Goal: Information Seeking & Learning: Learn about a topic

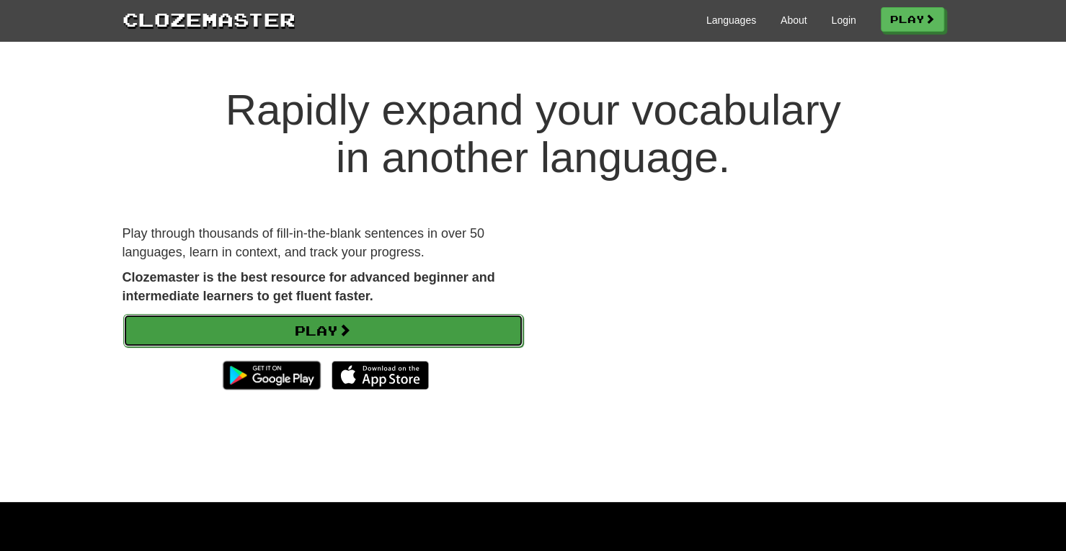
click at [367, 331] on link "Play" at bounding box center [323, 330] width 400 height 33
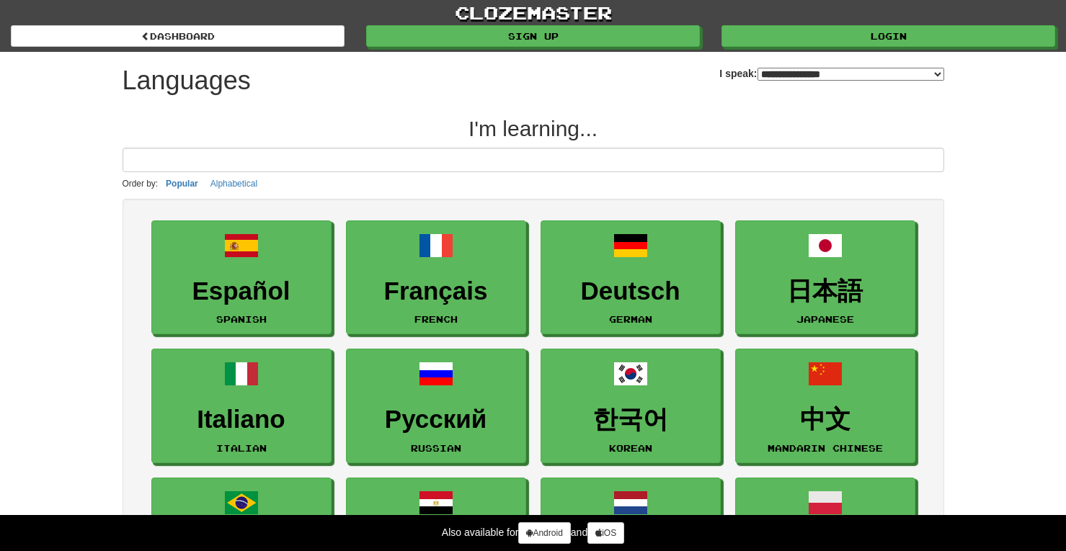
select select "*******"
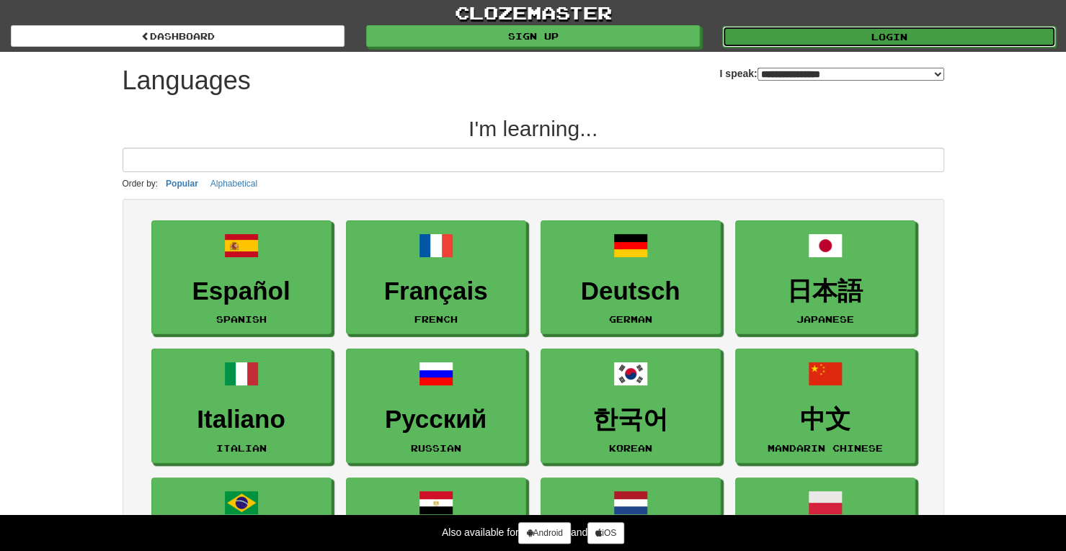
click at [768, 39] on link "Login" at bounding box center [889, 37] width 334 height 22
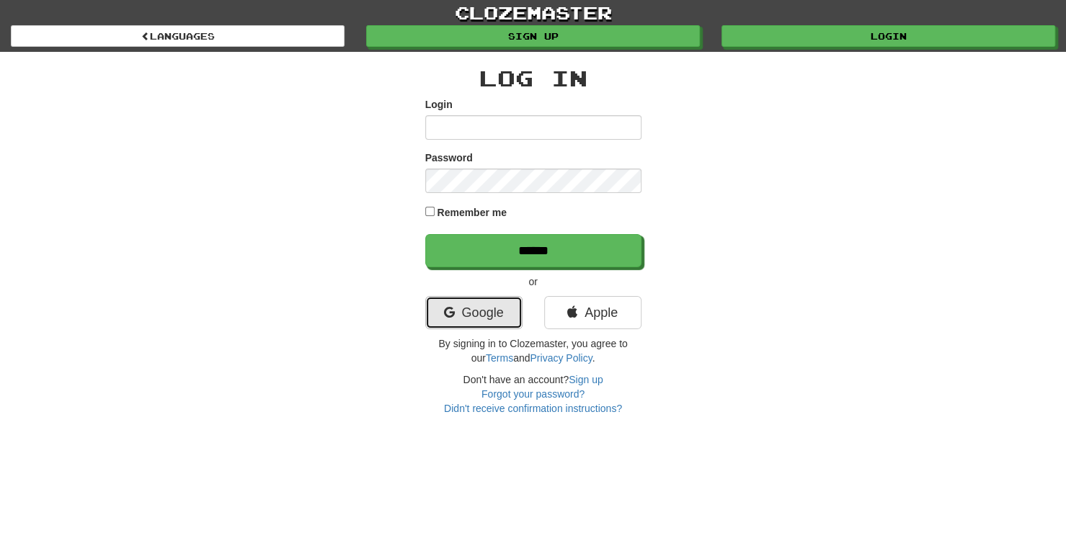
click at [487, 306] on link "Google" at bounding box center [473, 312] width 97 height 33
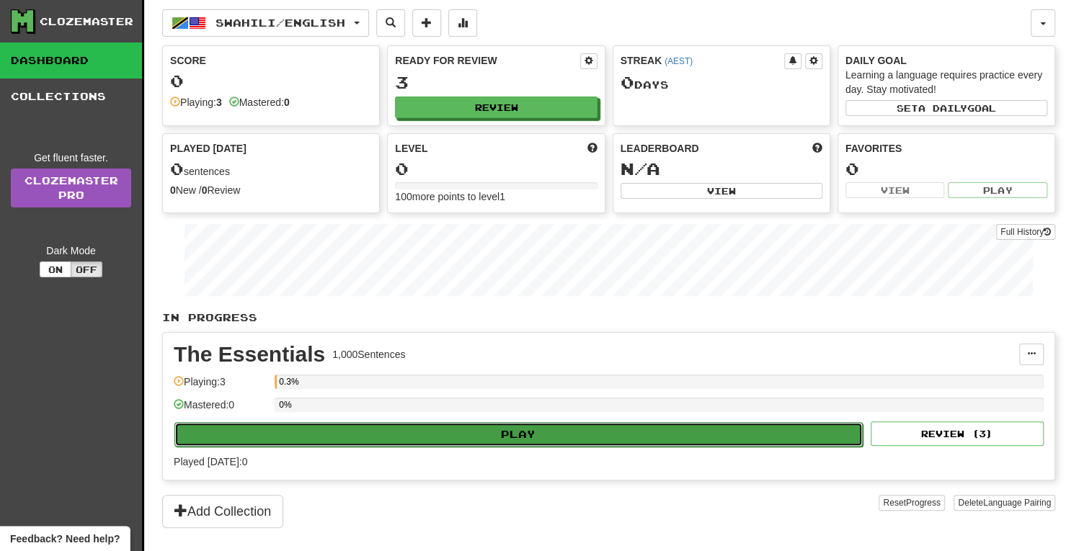
click at [488, 427] on button "Play" at bounding box center [518, 434] width 688 height 24
select select "**"
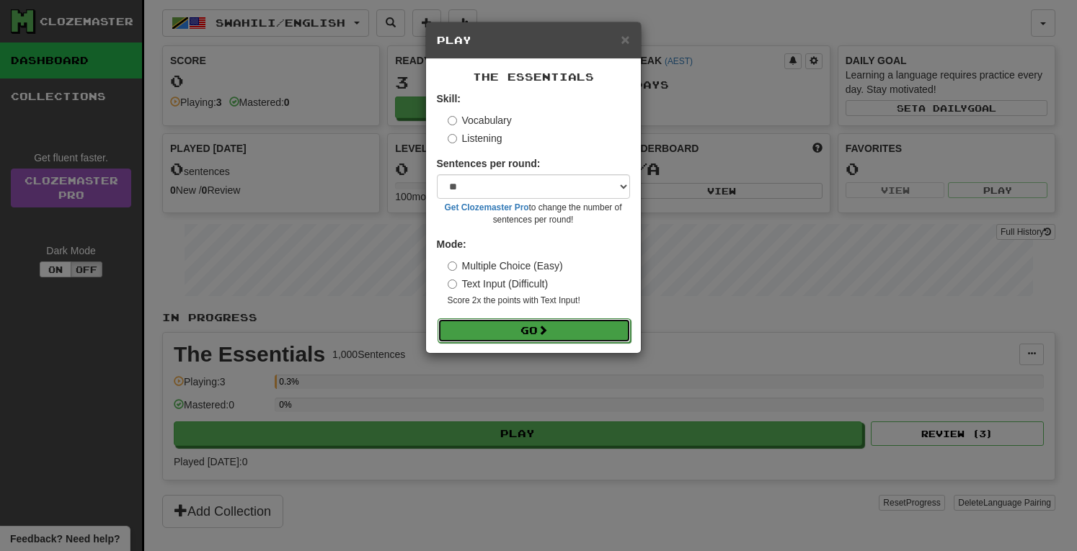
click at [503, 319] on button "Go" at bounding box center [533, 330] width 193 height 24
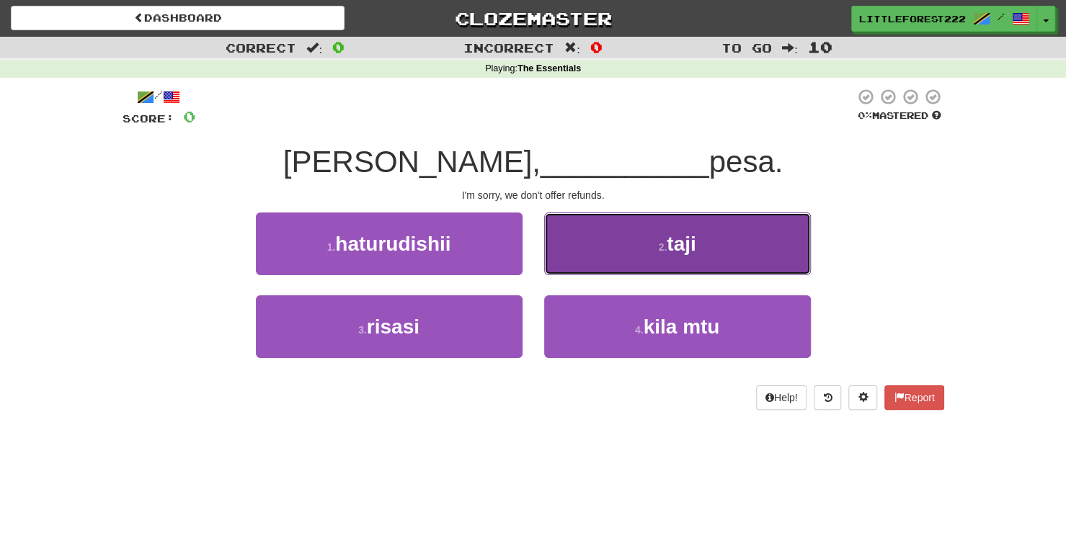
click at [553, 266] on button "2 . taji" at bounding box center [677, 244] width 267 height 63
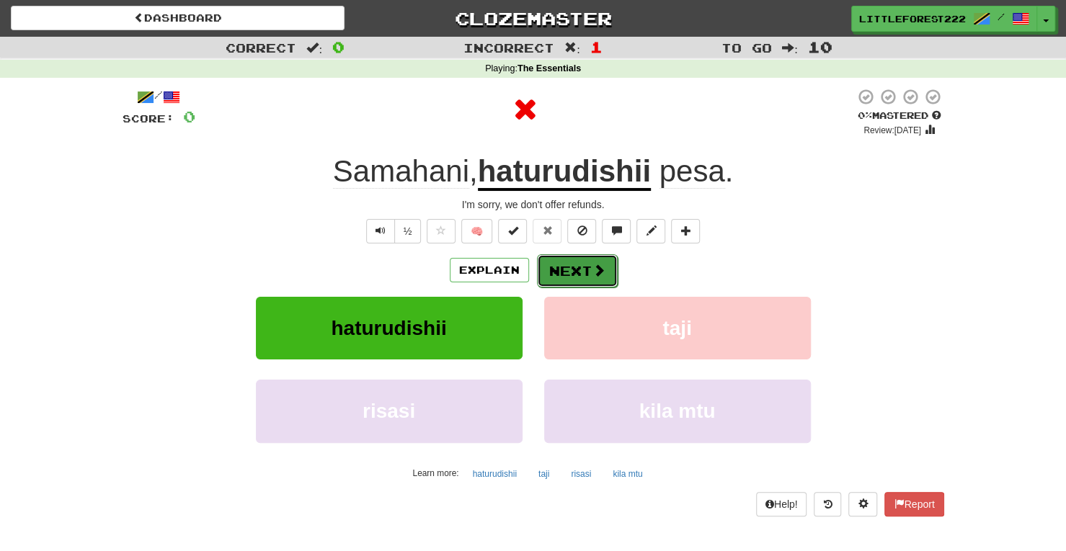
click at [543, 272] on button "Next" at bounding box center [577, 270] width 81 height 33
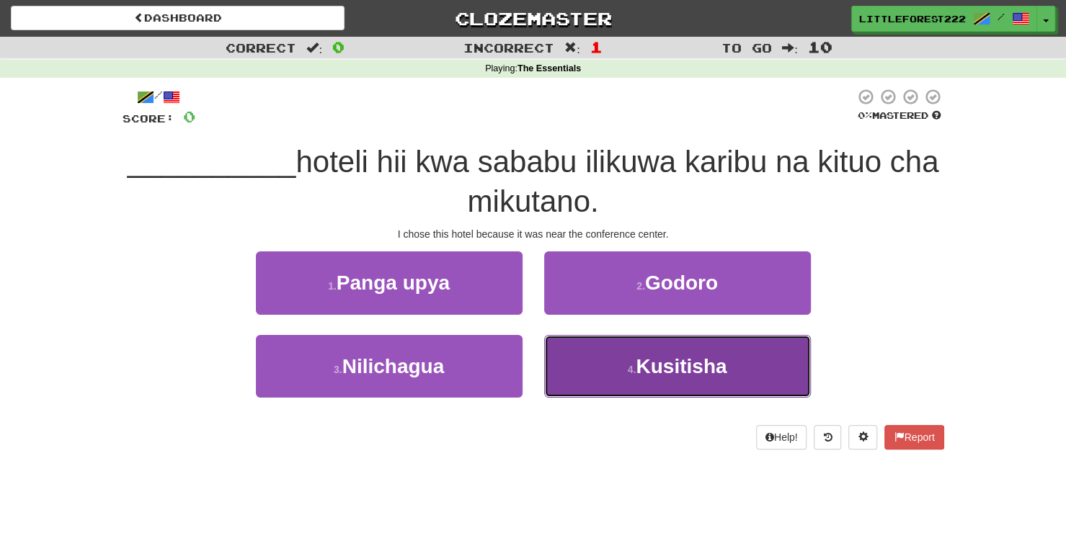
click at [556, 361] on button "4 . Kusitisha" at bounding box center [677, 366] width 267 height 63
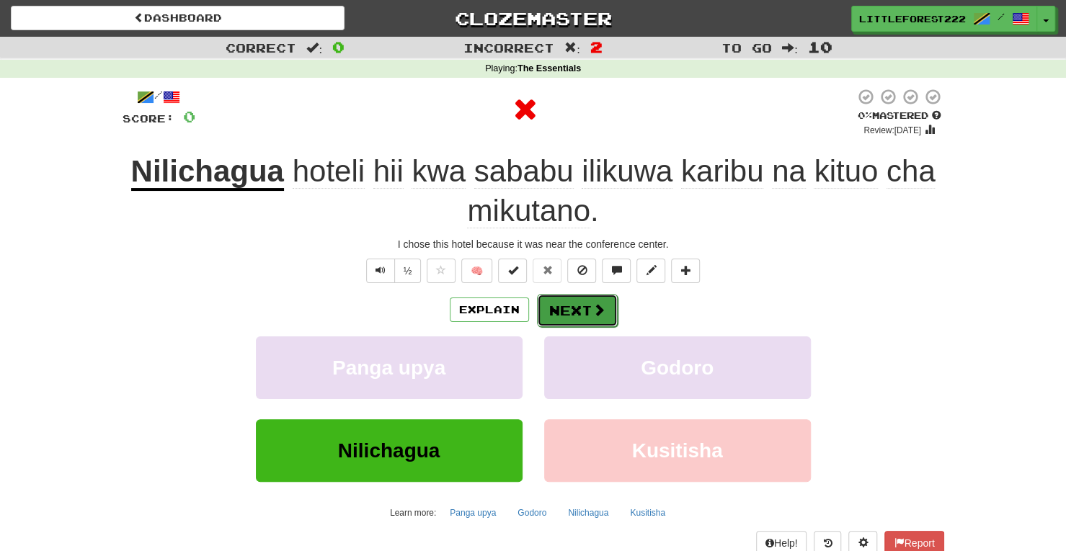
click at [548, 293] on div "Explain Next" at bounding box center [532, 309] width 821 height 33
click at [551, 300] on button "Next" at bounding box center [577, 310] width 81 height 33
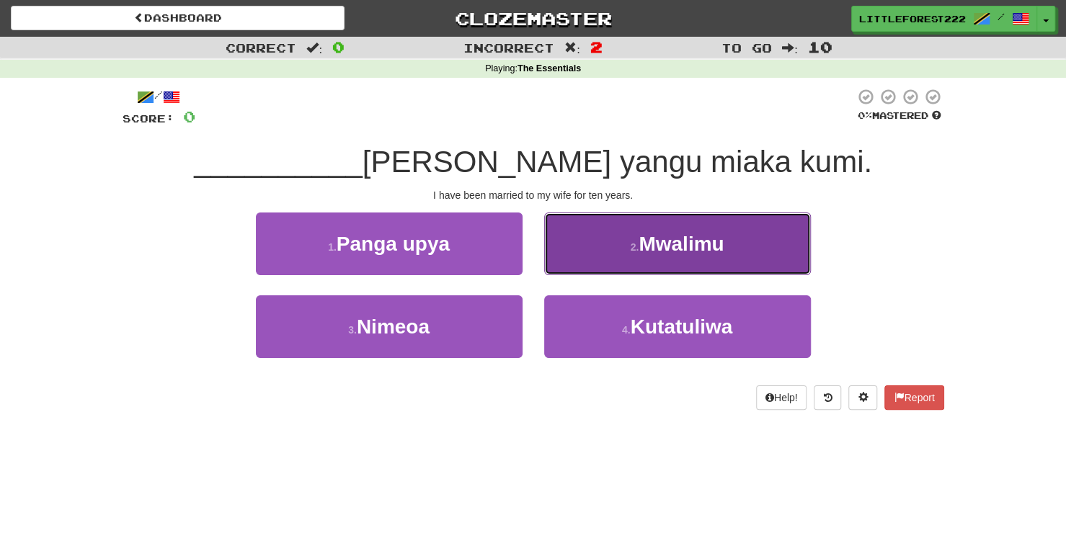
click at [551, 267] on button "2 . [GEOGRAPHIC_DATA]" at bounding box center [677, 244] width 267 height 63
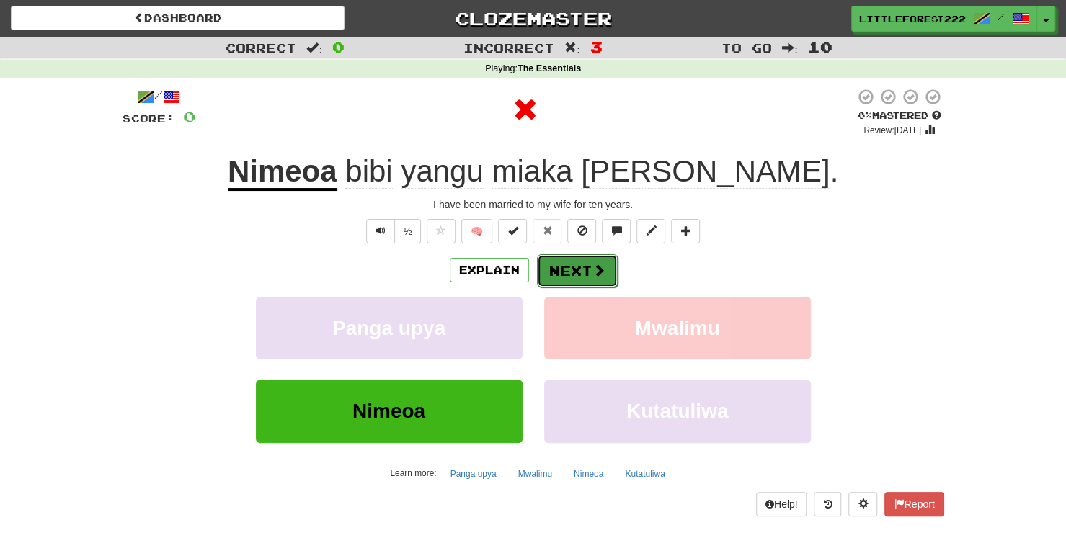
click at [551, 273] on button "Next" at bounding box center [577, 270] width 81 height 33
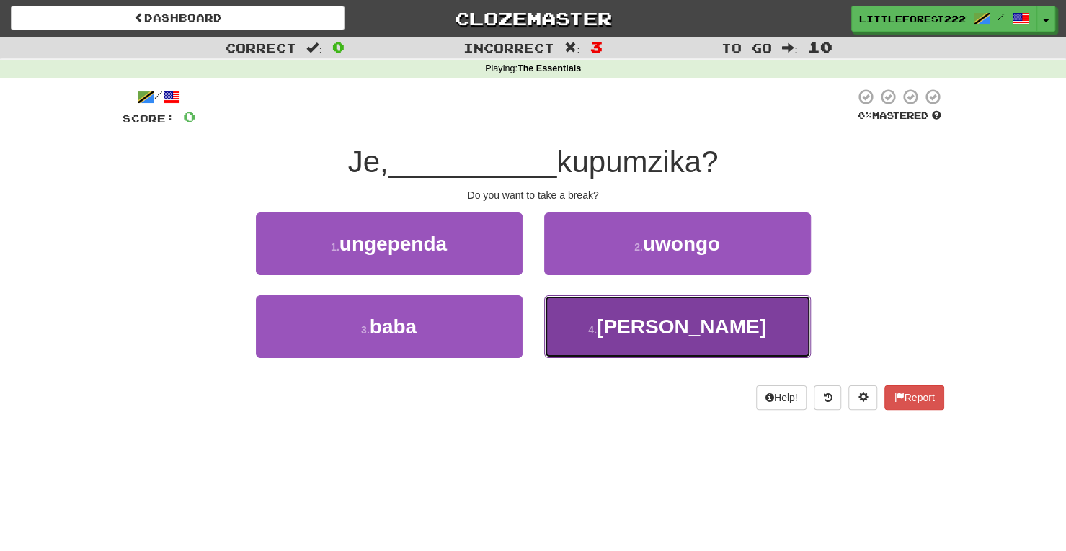
click at [556, 320] on button "4 . [PERSON_NAME]" at bounding box center [677, 326] width 267 height 63
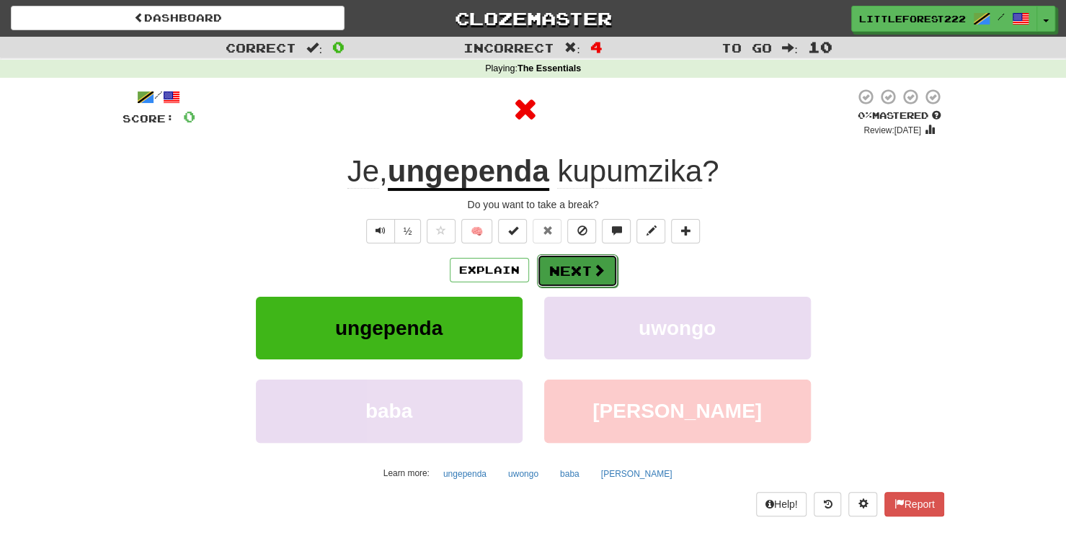
click at [556, 272] on button "Next" at bounding box center [577, 270] width 81 height 33
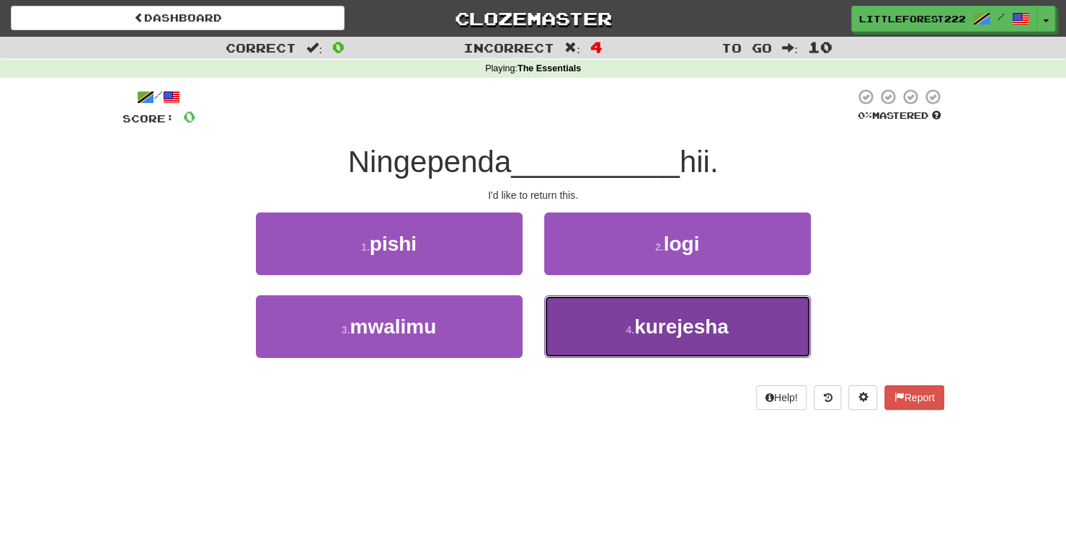
click at [574, 318] on button "4 . kurejesha" at bounding box center [677, 326] width 267 height 63
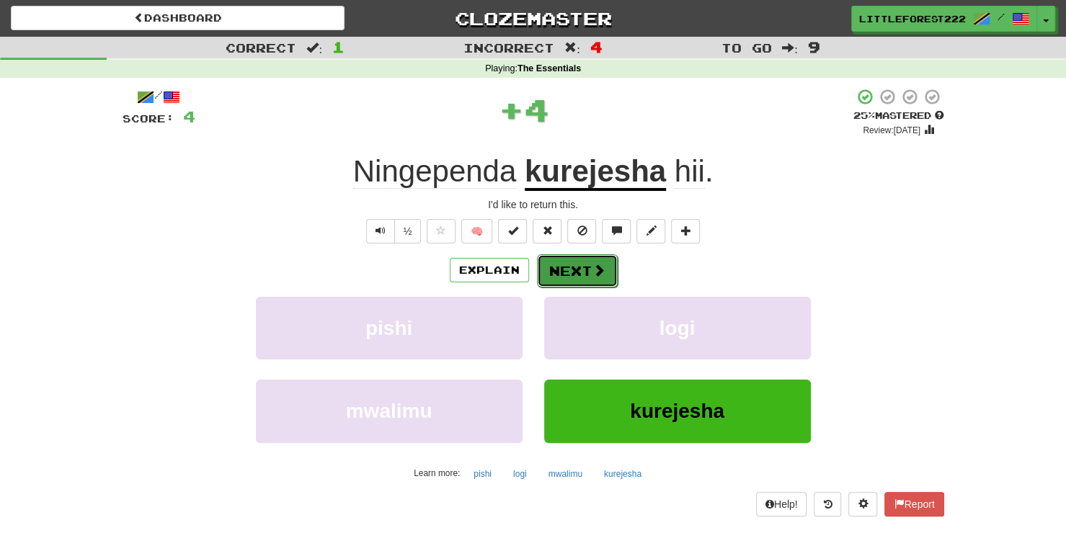
click at [553, 259] on button "Next" at bounding box center [577, 270] width 81 height 33
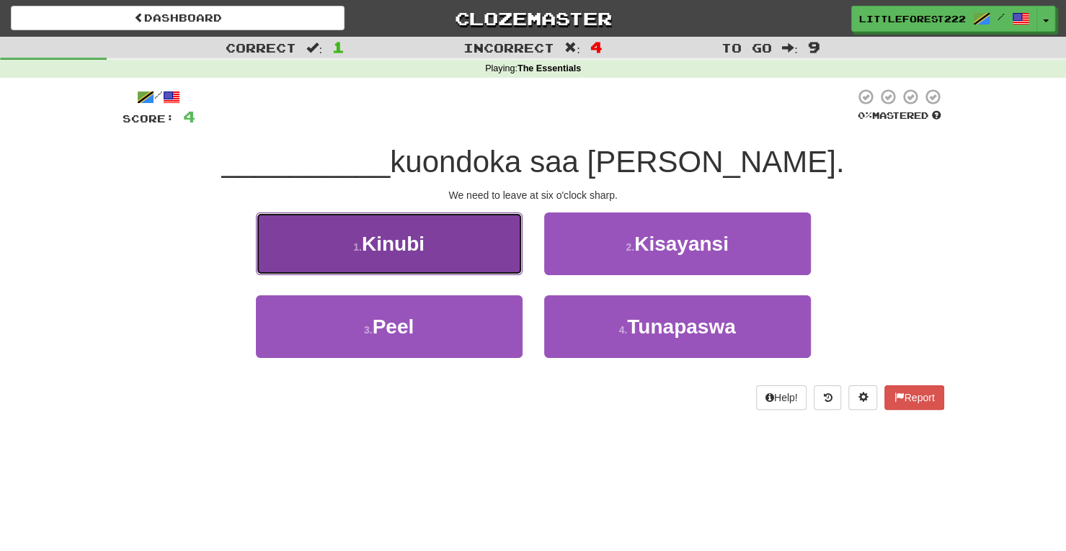
click at [476, 267] on button "1 . [GEOGRAPHIC_DATA]" at bounding box center [389, 244] width 267 height 63
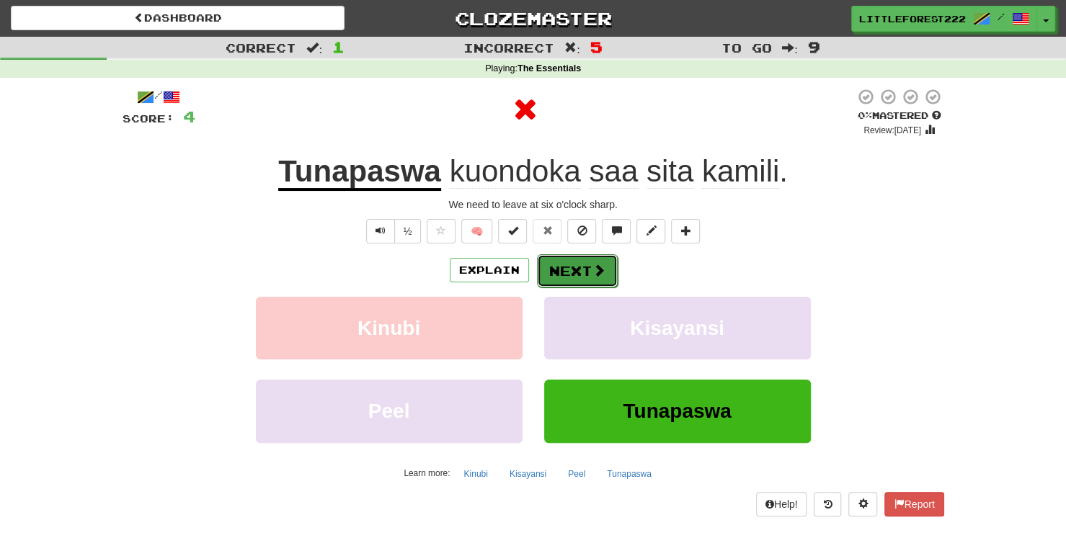
click at [555, 266] on button "Next" at bounding box center [577, 270] width 81 height 33
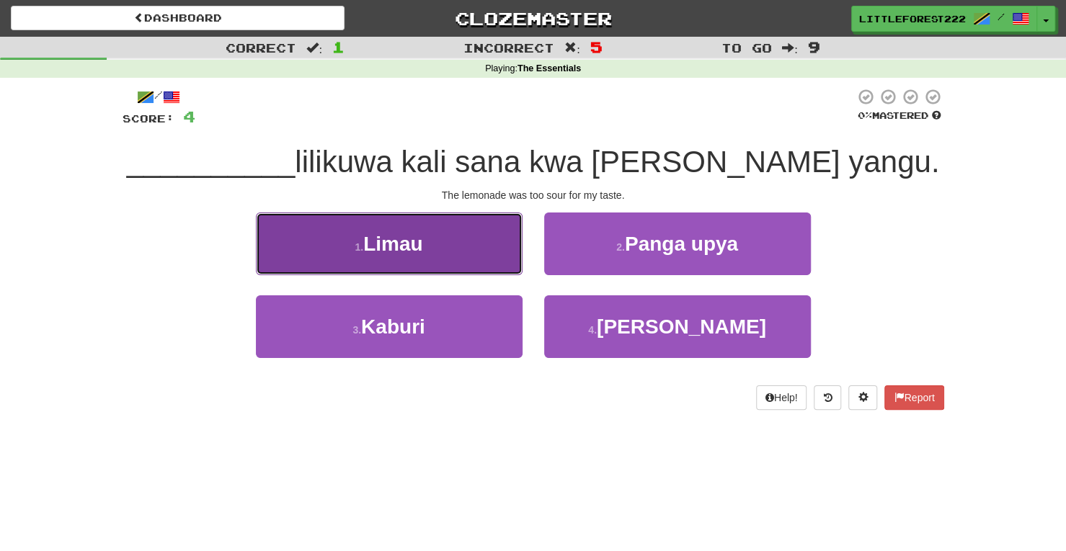
click at [499, 265] on button "1 . [GEOGRAPHIC_DATA]" at bounding box center [389, 244] width 267 height 63
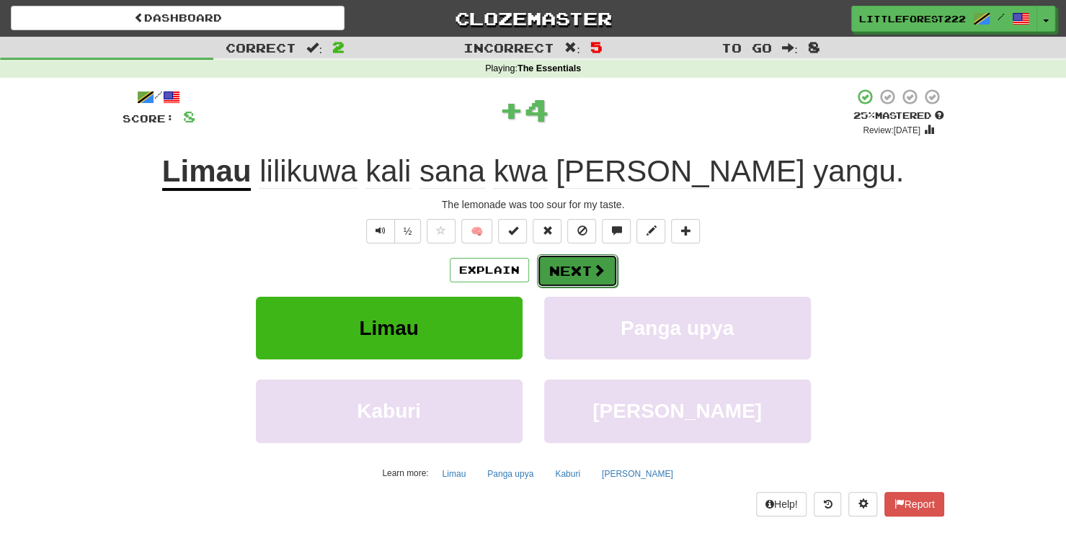
click at [570, 267] on button "Next" at bounding box center [577, 270] width 81 height 33
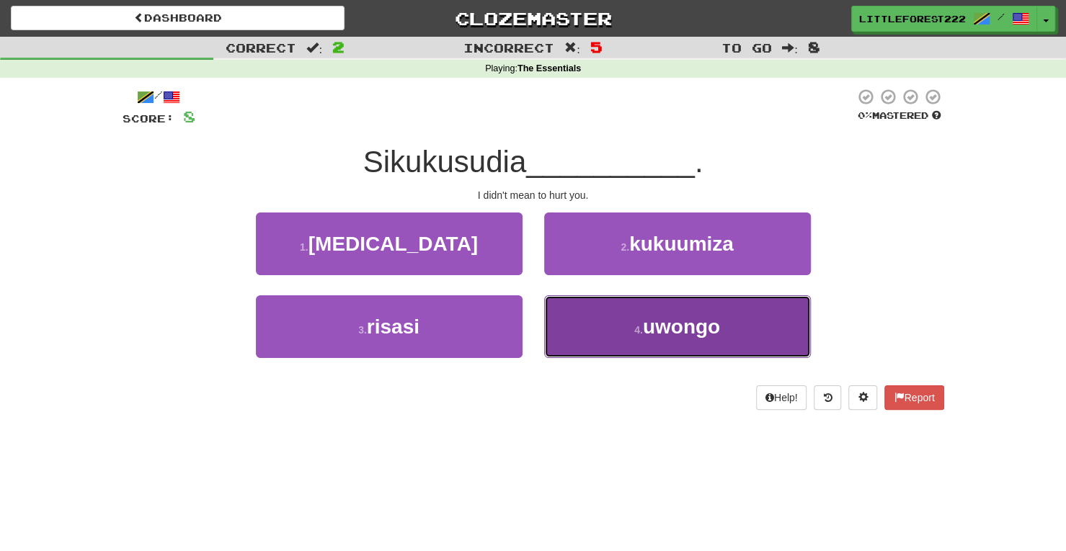
click at [577, 314] on button "4 . uwongo" at bounding box center [677, 326] width 267 height 63
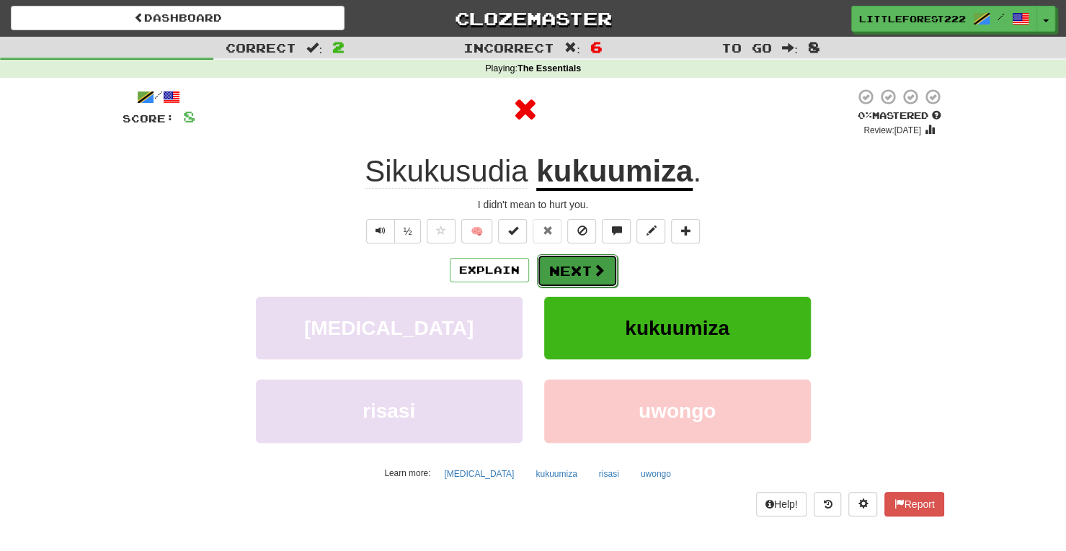
click at [560, 269] on button "Next" at bounding box center [577, 270] width 81 height 33
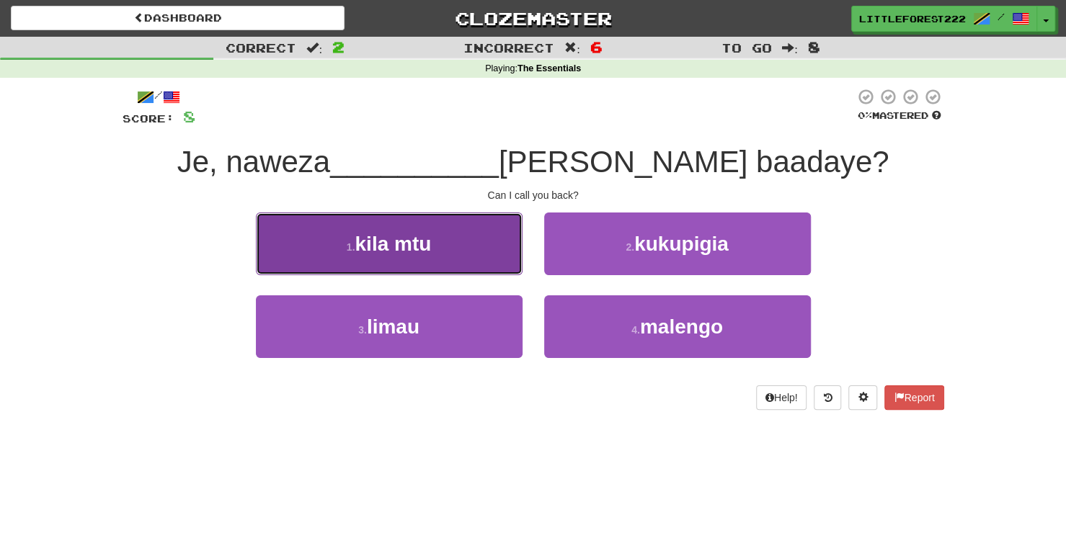
click at [514, 265] on button "1 . kila mtu" at bounding box center [389, 244] width 267 height 63
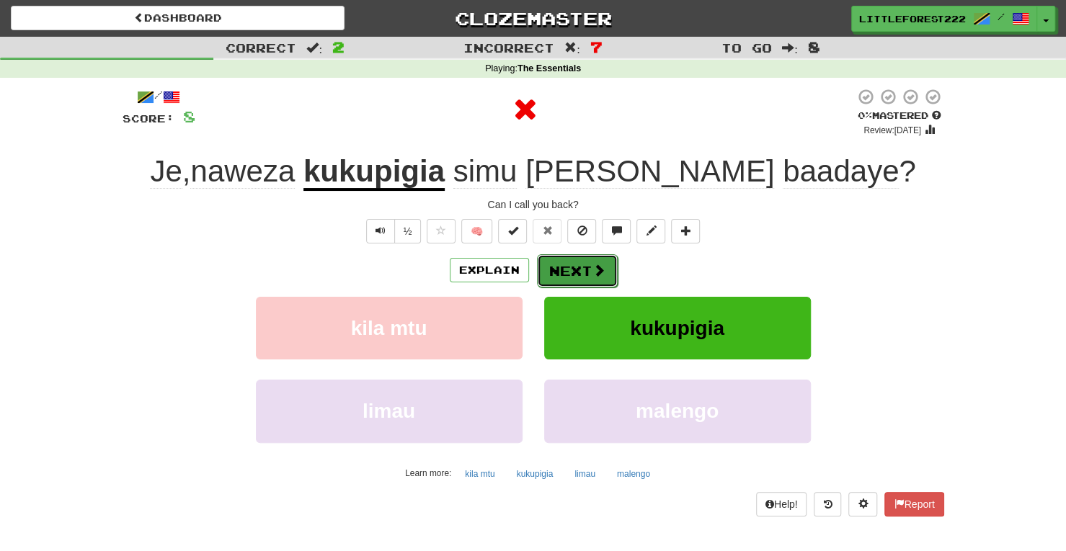
click at [563, 264] on button "Next" at bounding box center [577, 270] width 81 height 33
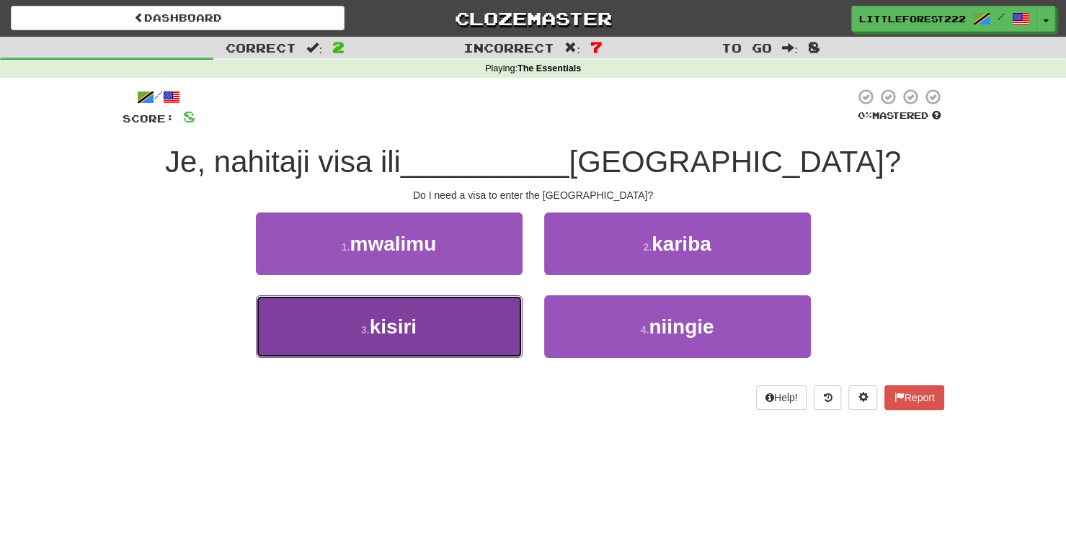
click at [507, 323] on button "3 . kisiri" at bounding box center [389, 326] width 267 height 63
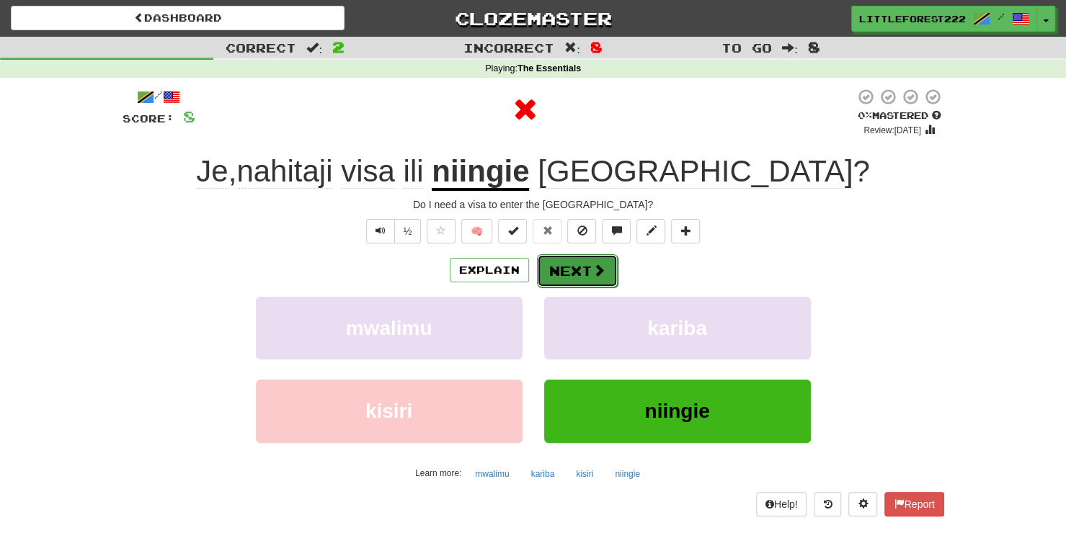
click at [569, 264] on button "Next" at bounding box center [577, 270] width 81 height 33
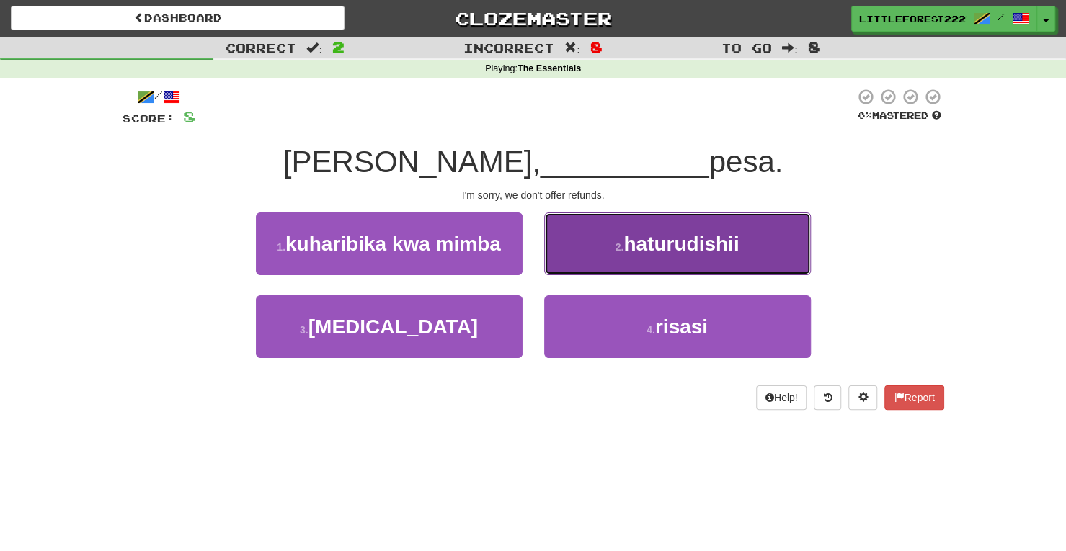
click at [584, 250] on button "2 . haturudishii" at bounding box center [677, 244] width 267 height 63
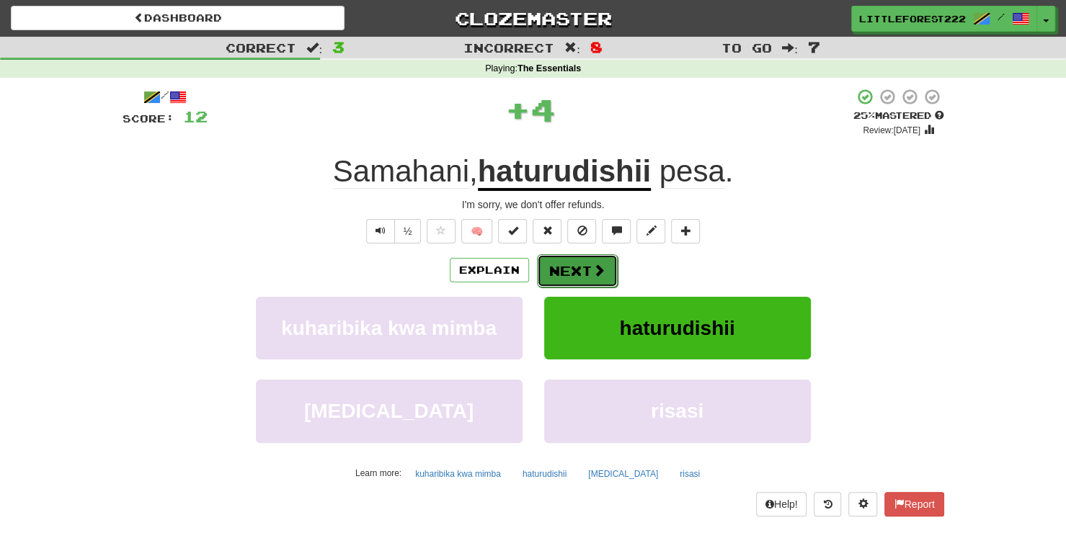
click at [569, 264] on button "Next" at bounding box center [577, 270] width 81 height 33
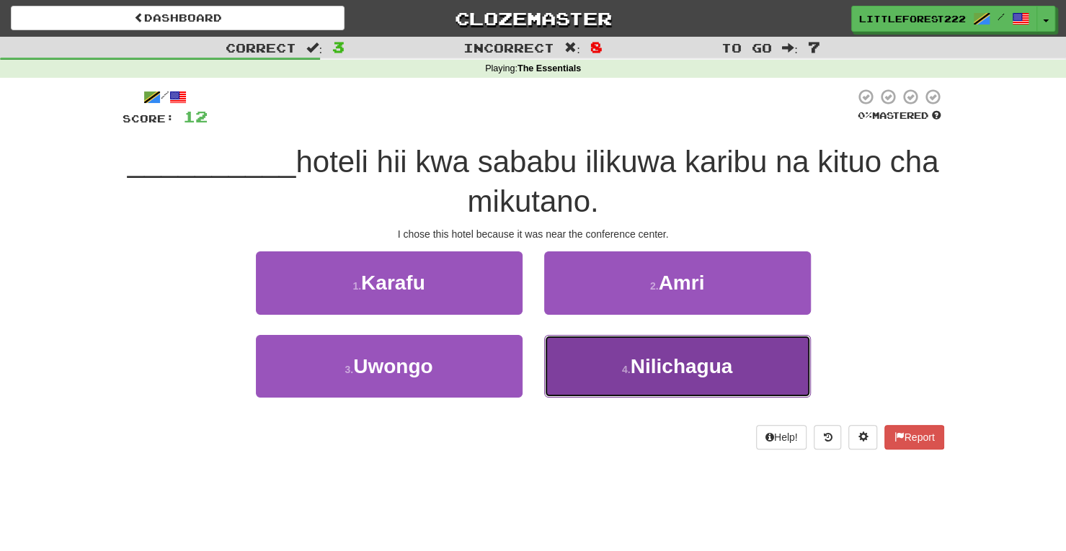
click at [592, 366] on button "4 . [GEOGRAPHIC_DATA]" at bounding box center [677, 366] width 267 height 63
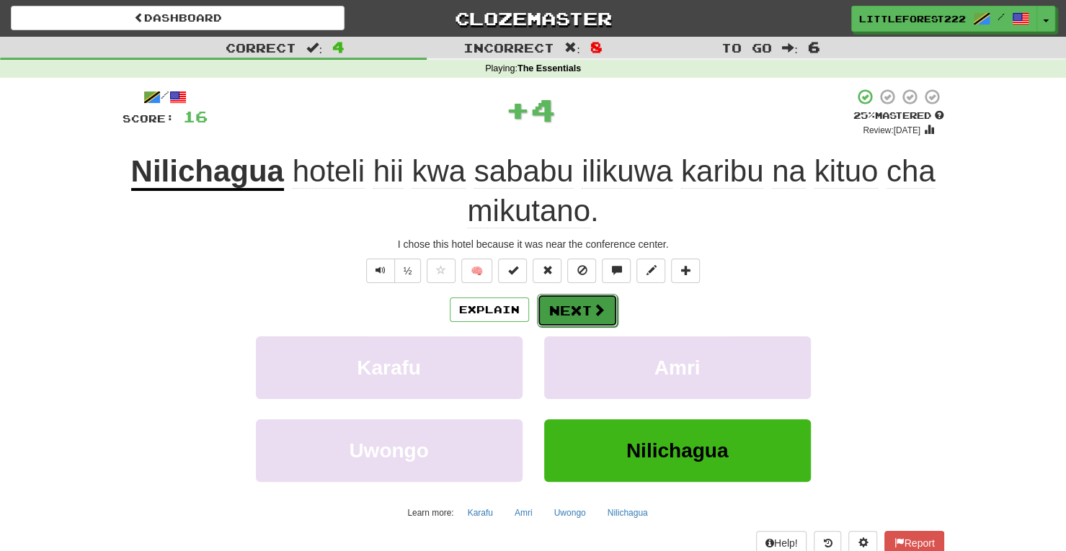
click at [578, 318] on button "Next" at bounding box center [577, 310] width 81 height 33
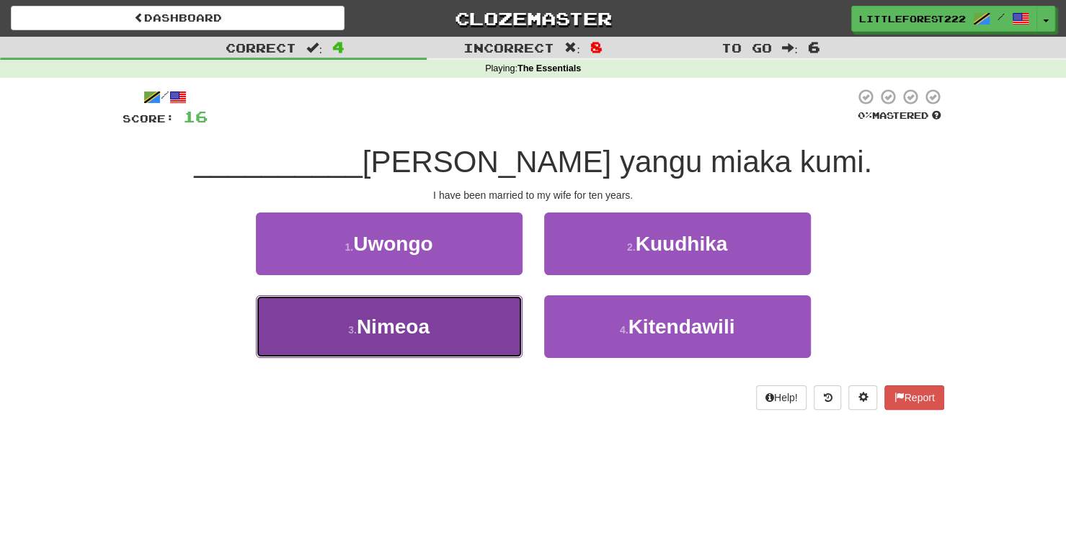
click at [495, 331] on button "3 . [GEOGRAPHIC_DATA]" at bounding box center [389, 326] width 267 height 63
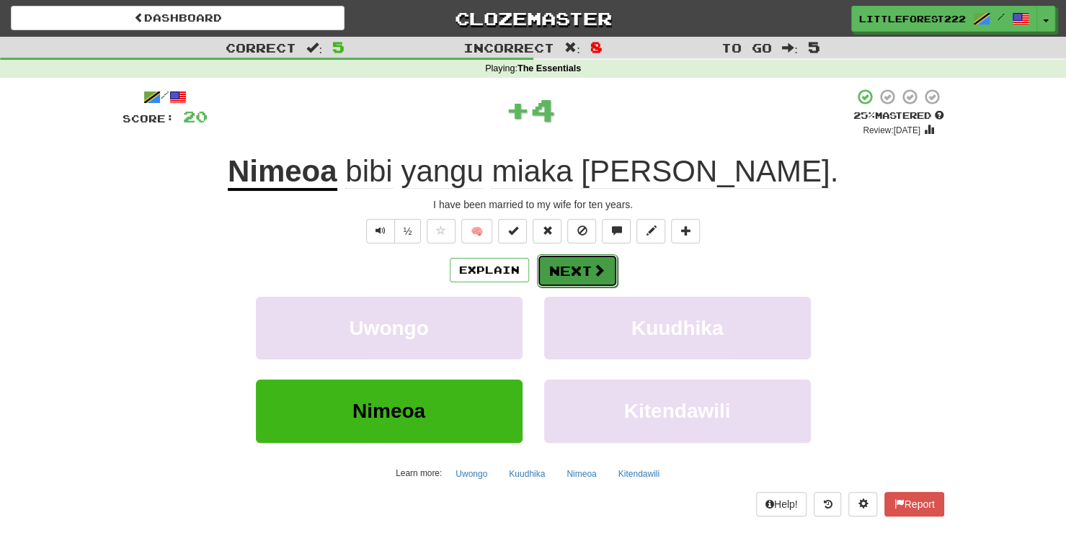
click at [571, 282] on button "Next" at bounding box center [577, 270] width 81 height 33
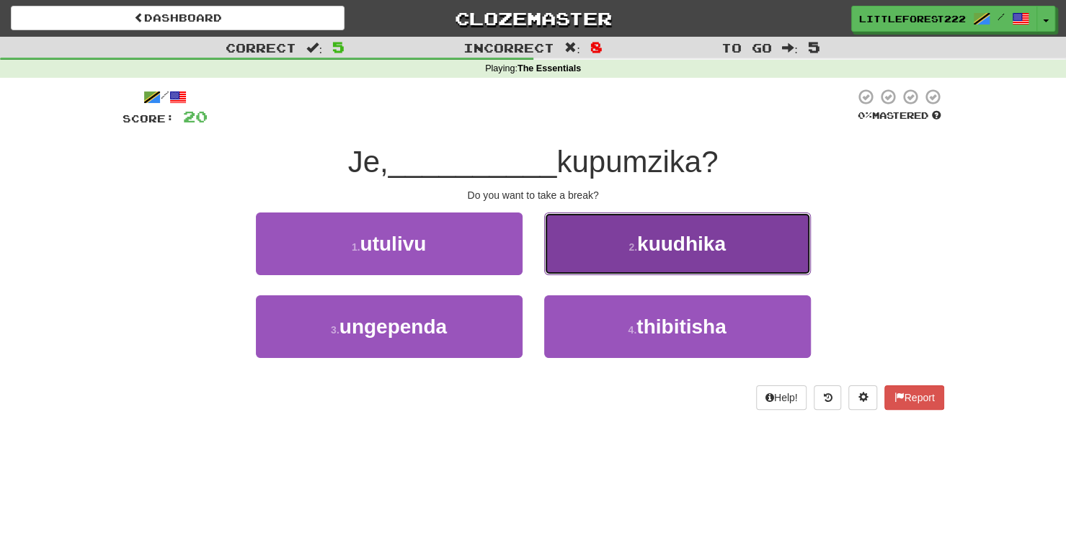
click at [582, 250] on button "2 . kuudhika" at bounding box center [677, 244] width 267 height 63
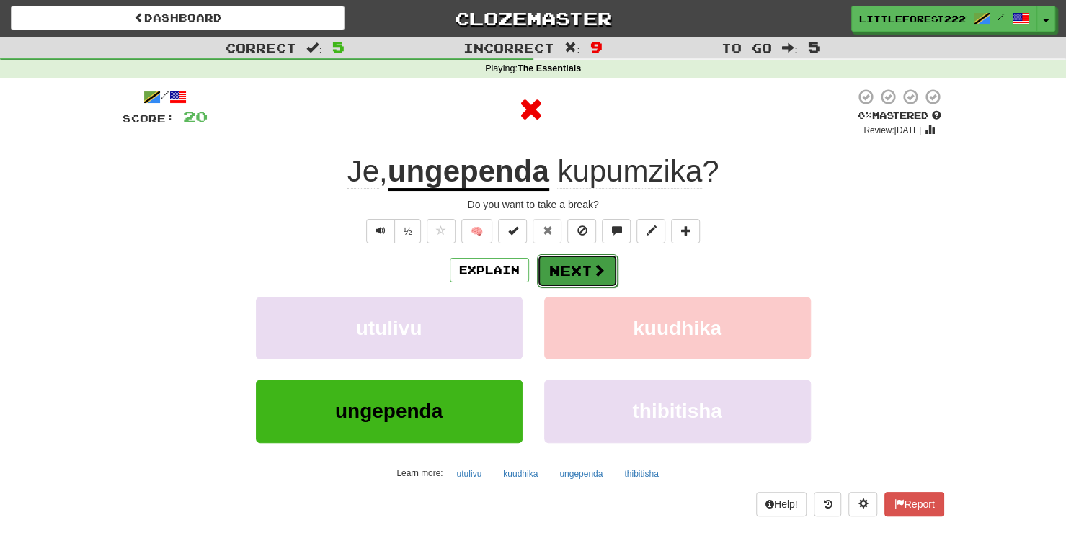
click at [565, 269] on button "Next" at bounding box center [577, 270] width 81 height 33
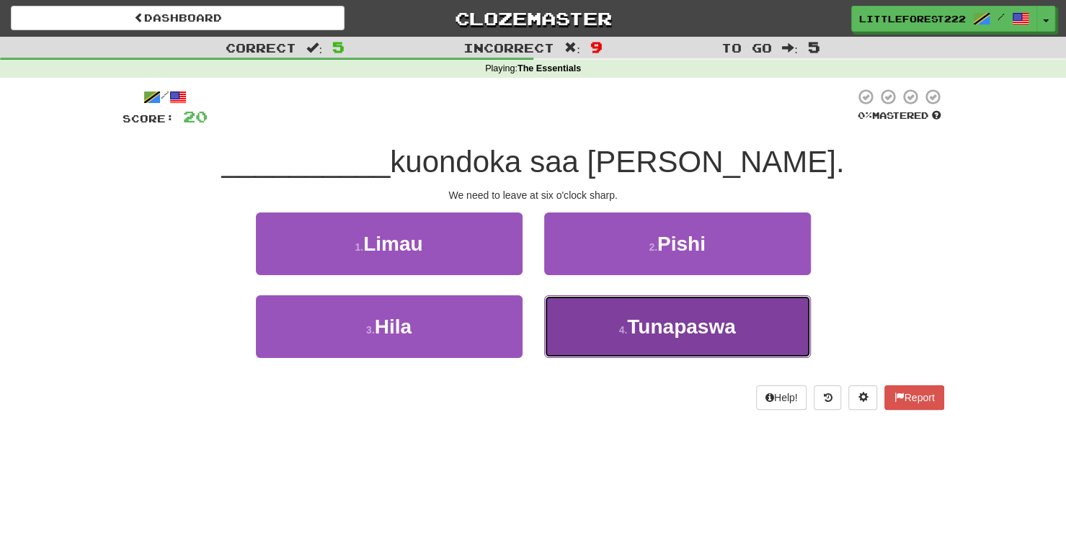
click at [565, 318] on button "4 . [GEOGRAPHIC_DATA]" at bounding box center [677, 326] width 267 height 63
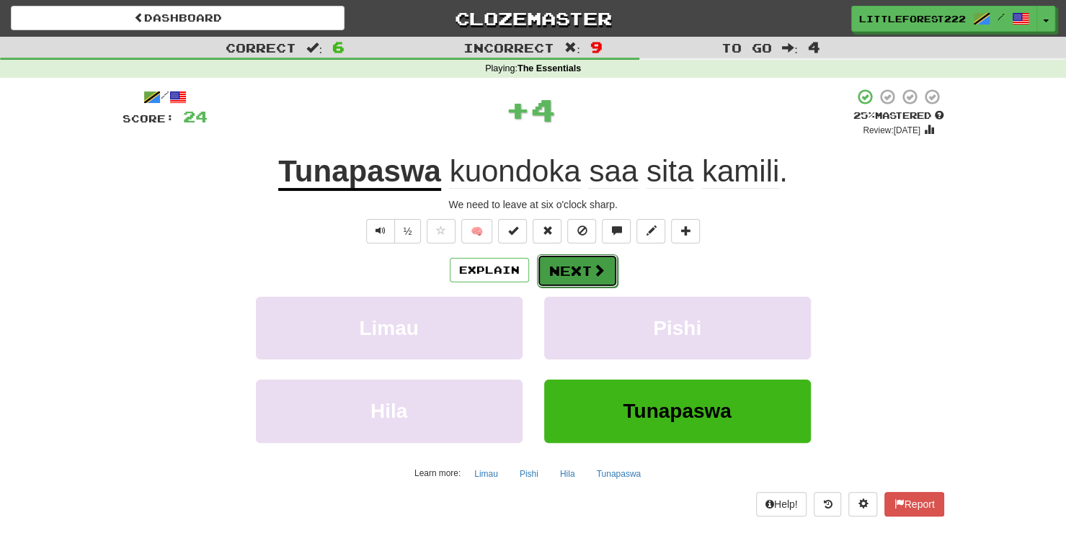
click at [571, 275] on button "Next" at bounding box center [577, 270] width 81 height 33
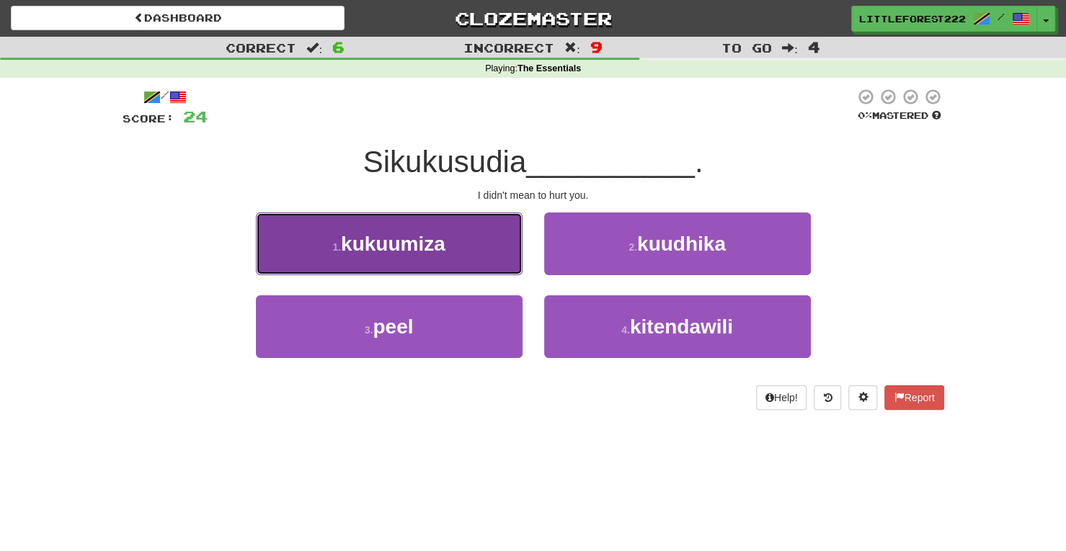
click at [493, 258] on button "1 . kukuumiza" at bounding box center [389, 244] width 267 height 63
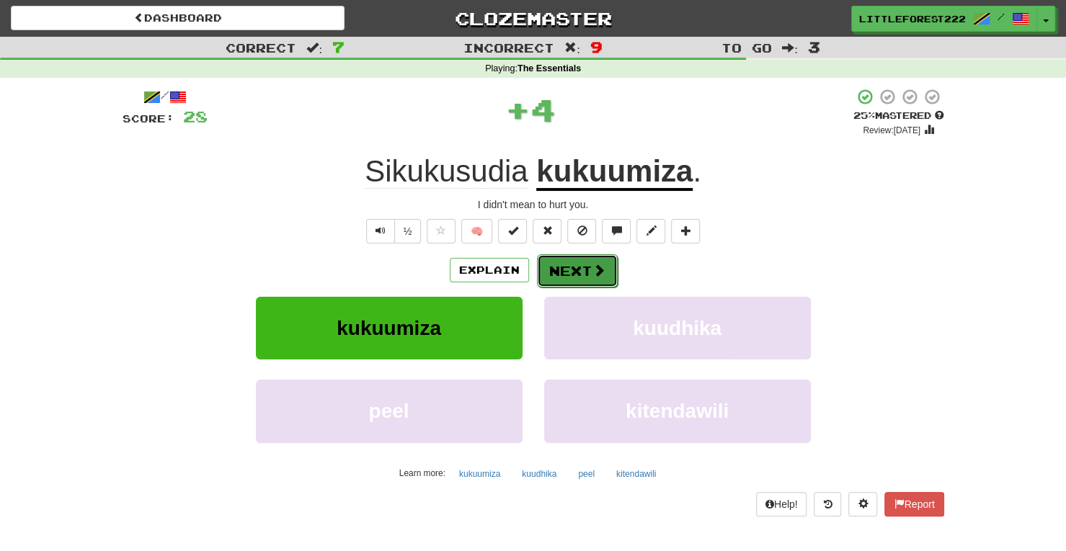
click at [572, 268] on button "Next" at bounding box center [577, 270] width 81 height 33
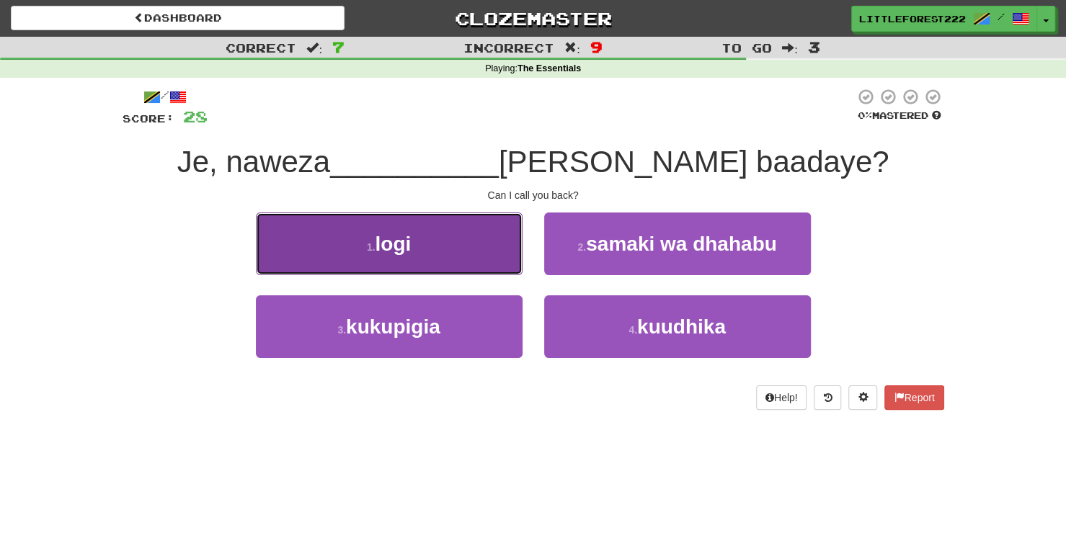
click at [493, 259] on button "1 . logi" at bounding box center [389, 244] width 267 height 63
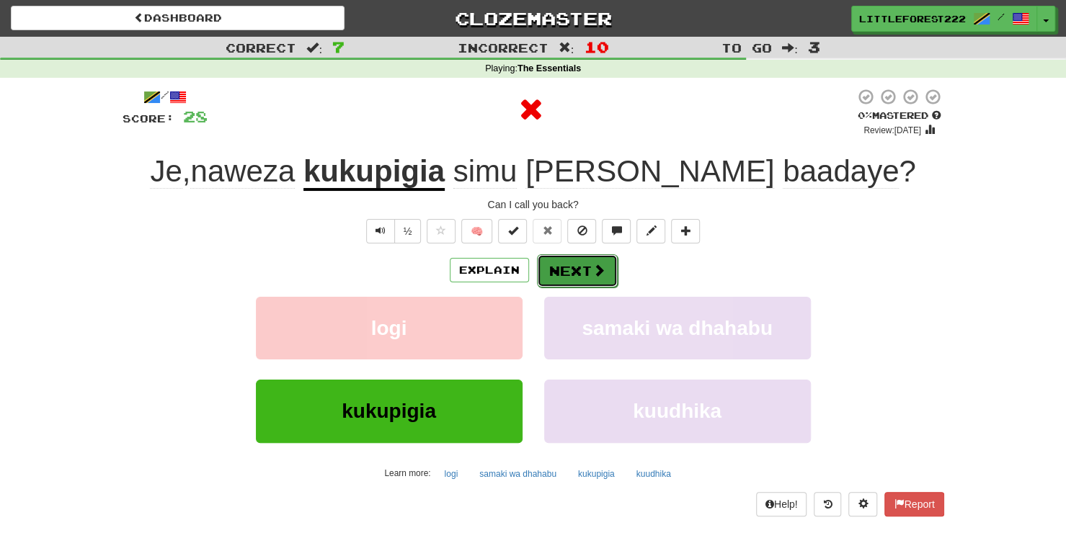
click at [589, 267] on button "Next" at bounding box center [577, 270] width 81 height 33
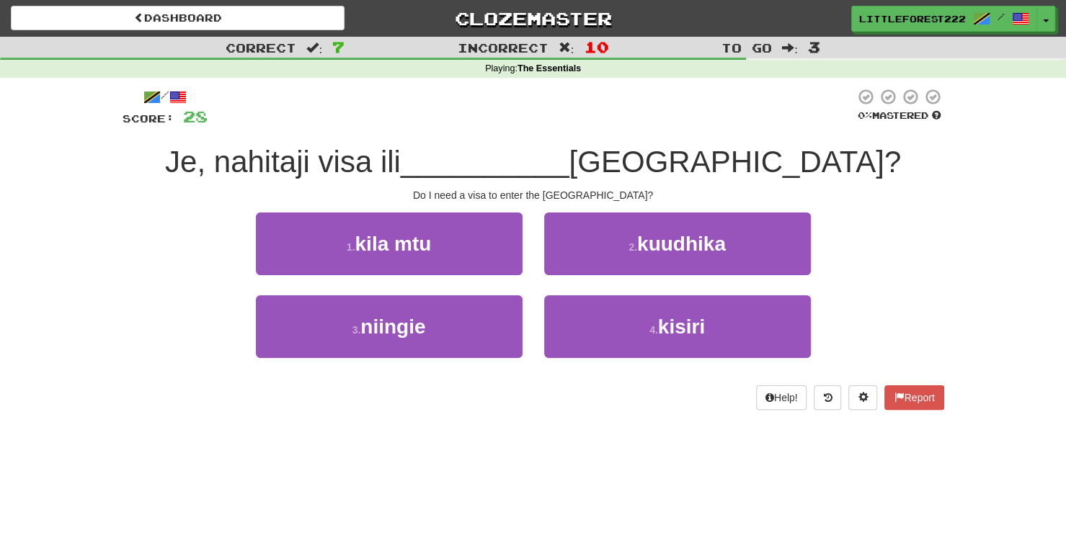
click at [551, 276] on div "2 . kuudhika" at bounding box center [677, 254] width 288 height 83
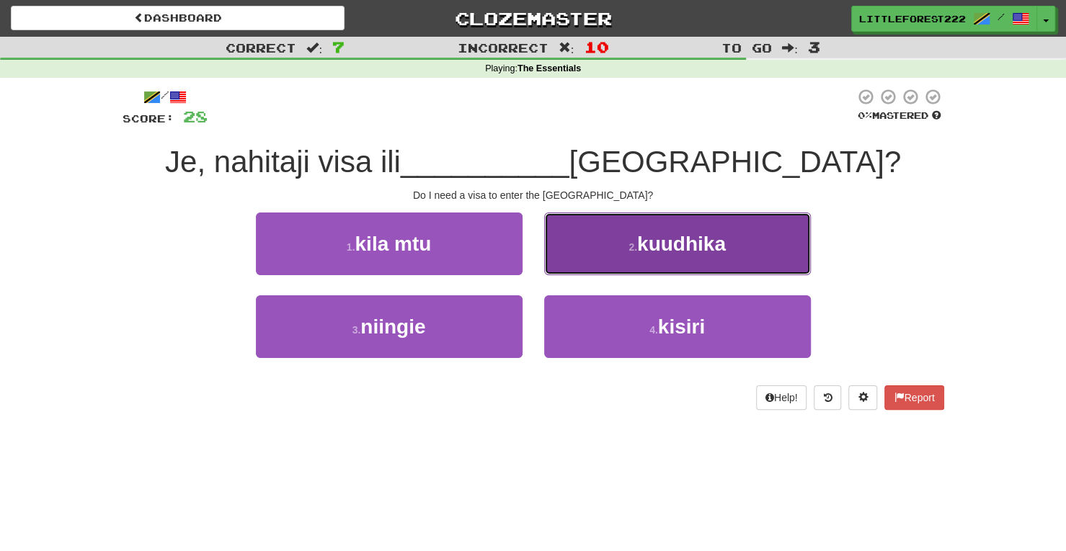
click at [558, 268] on button "2 . kuudhika" at bounding box center [677, 244] width 267 height 63
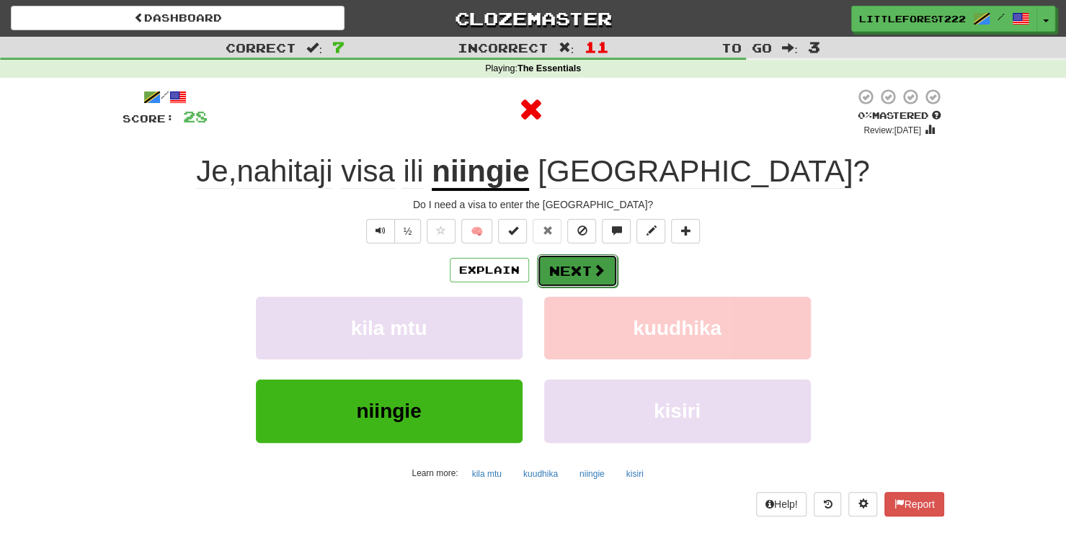
click at [555, 277] on button "Next" at bounding box center [577, 270] width 81 height 33
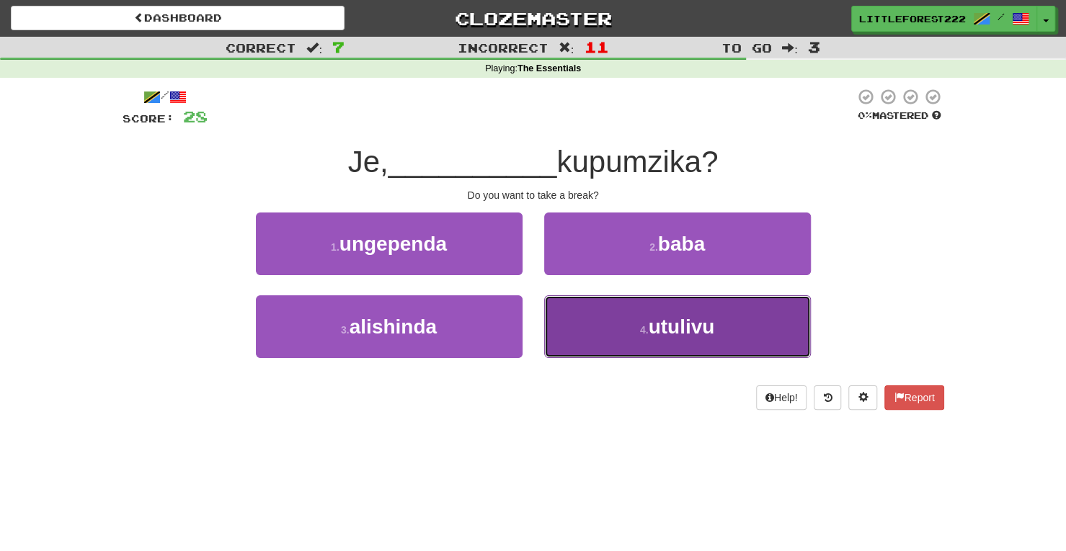
click at [572, 308] on button "4 . utulivu" at bounding box center [677, 326] width 267 height 63
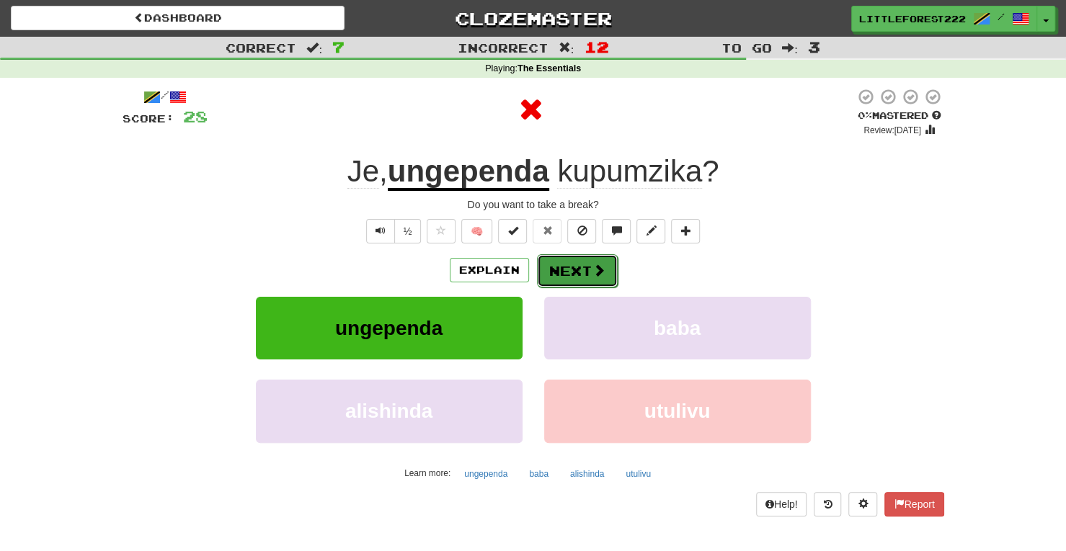
click at [574, 283] on button "Next" at bounding box center [577, 270] width 81 height 33
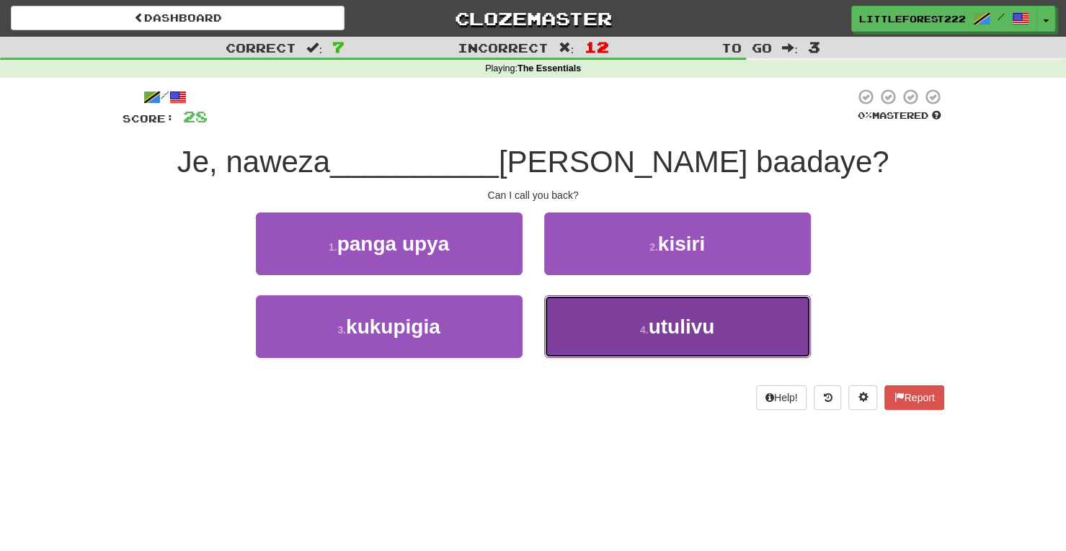
click at [630, 318] on button "4 . utulivu" at bounding box center [677, 326] width 267 height 63
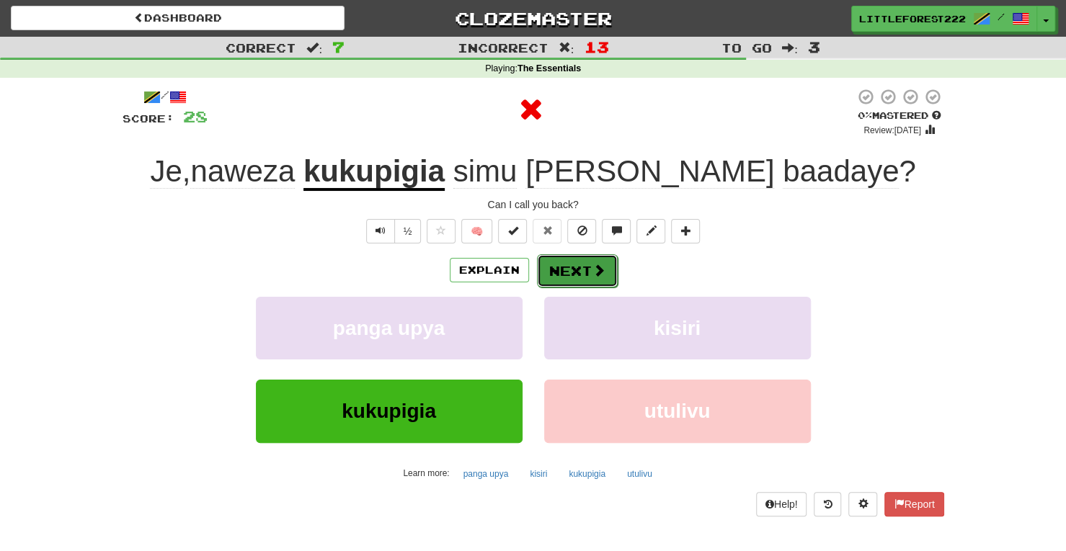
click at [597, 264] on span at bounding box center [598, 270] width 13 height 13
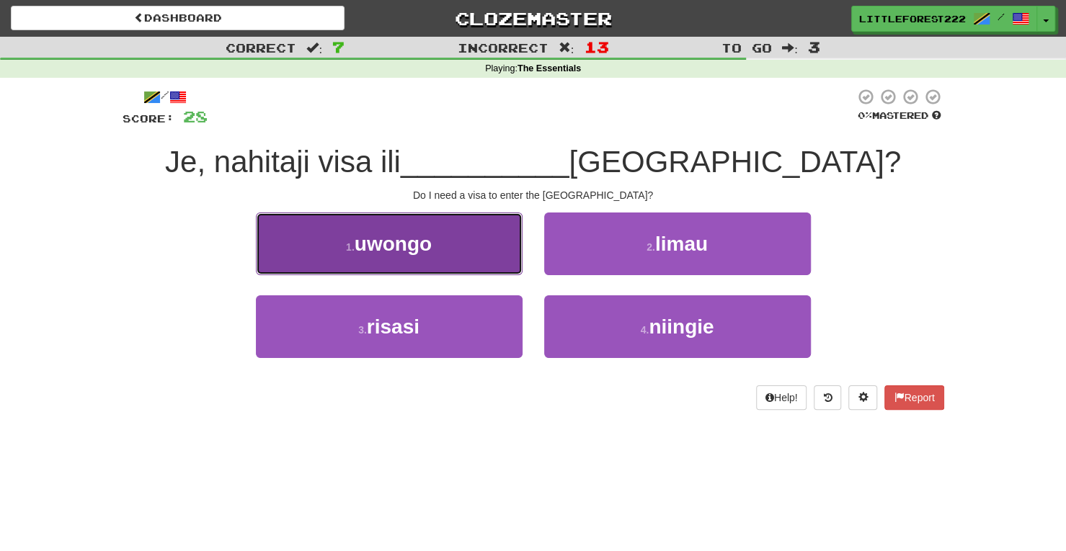
click at [503, 258] on button "1 . uwongo" at bounding box center [389, 244] width 267 height 63
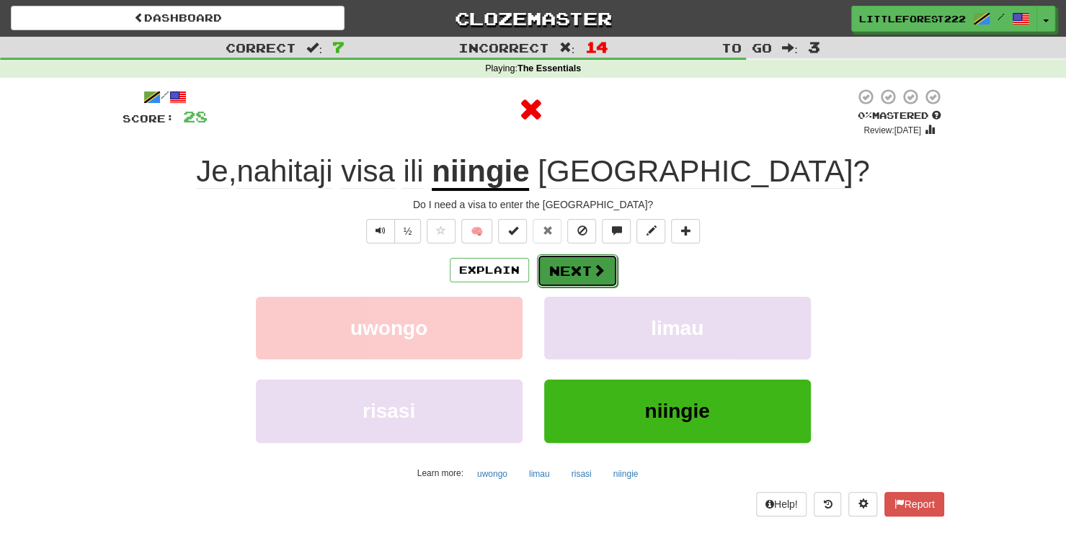
click at [603, 256] on button "Next" at bounding box center [577, 270] width 81 height 33
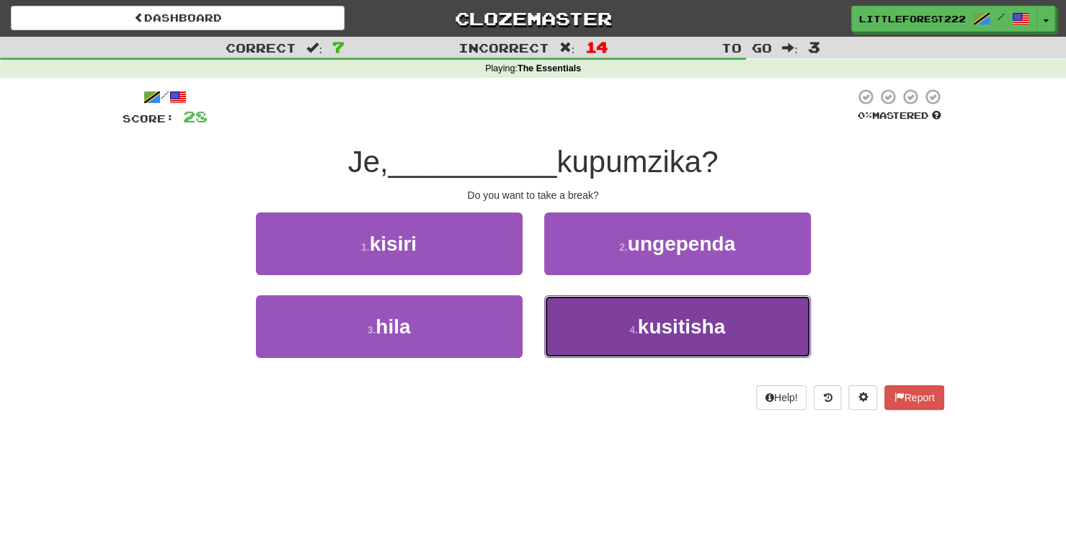
click at [610, 318] on button "4 . kusitisha" at bounding box center [677, 326] width 267 height 63
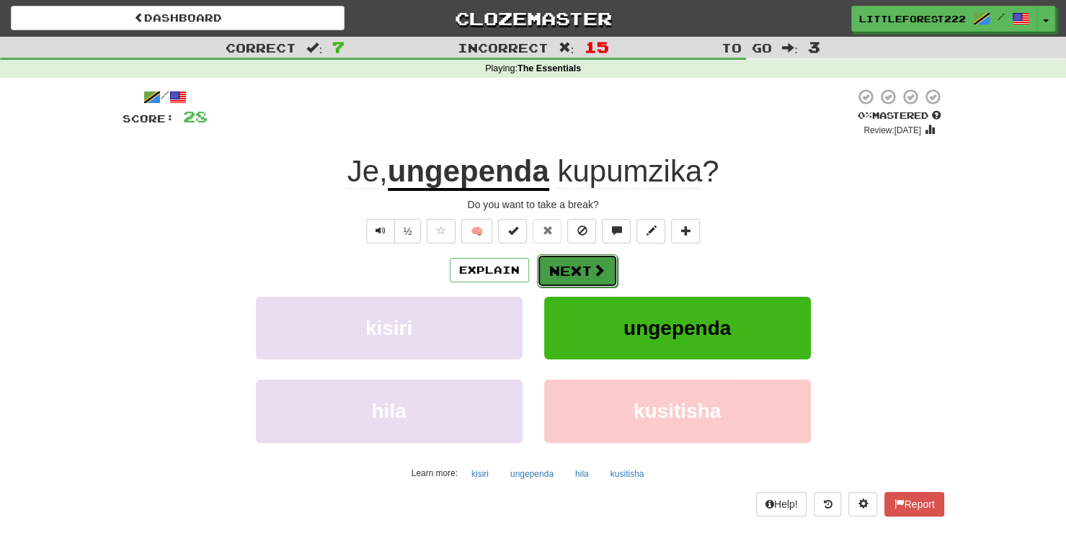
click at [556, 277] on button "Next" at bounding box center [577, 270] width 81 height 33
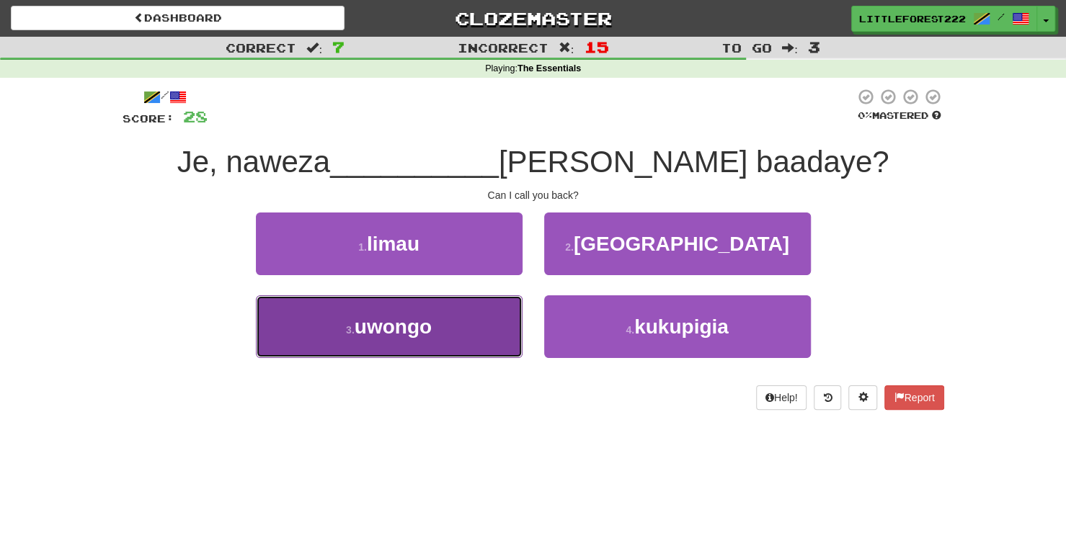
click at [494, 317] on button "3 . uwongo" at bounding box center [389, 326] width 267 height 63
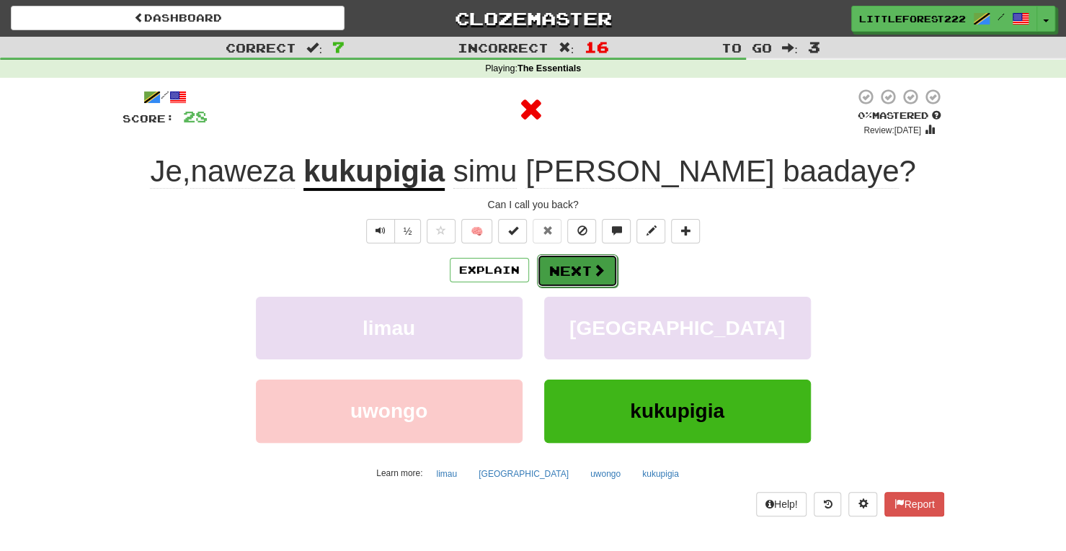
click at [547, 272] on button "Next" at bounding box center [577, 270] width 81 height 33
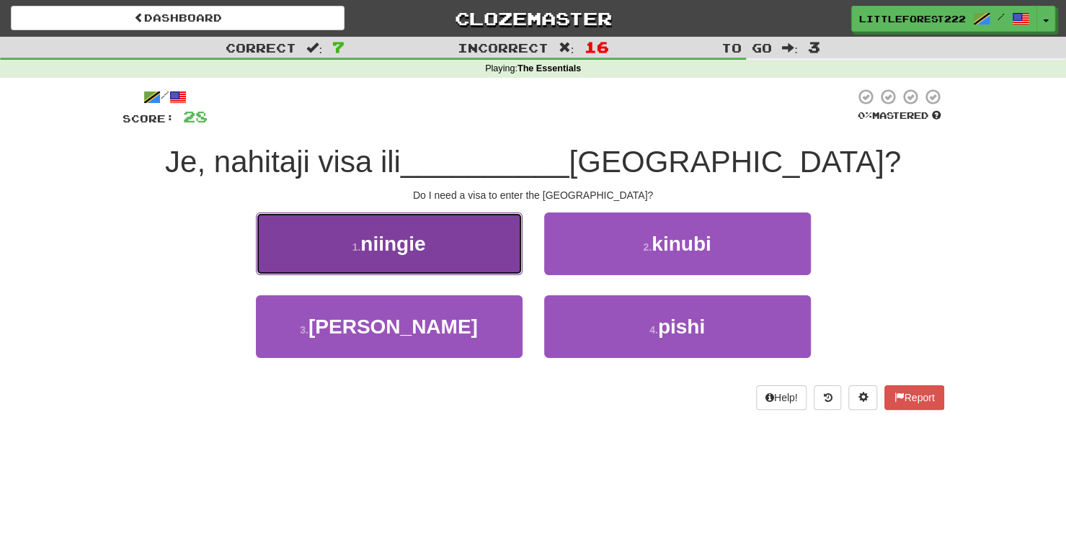
click at [507, 257] on button "1 . niingie" at bounding box center [389, 244] width 267 height 63
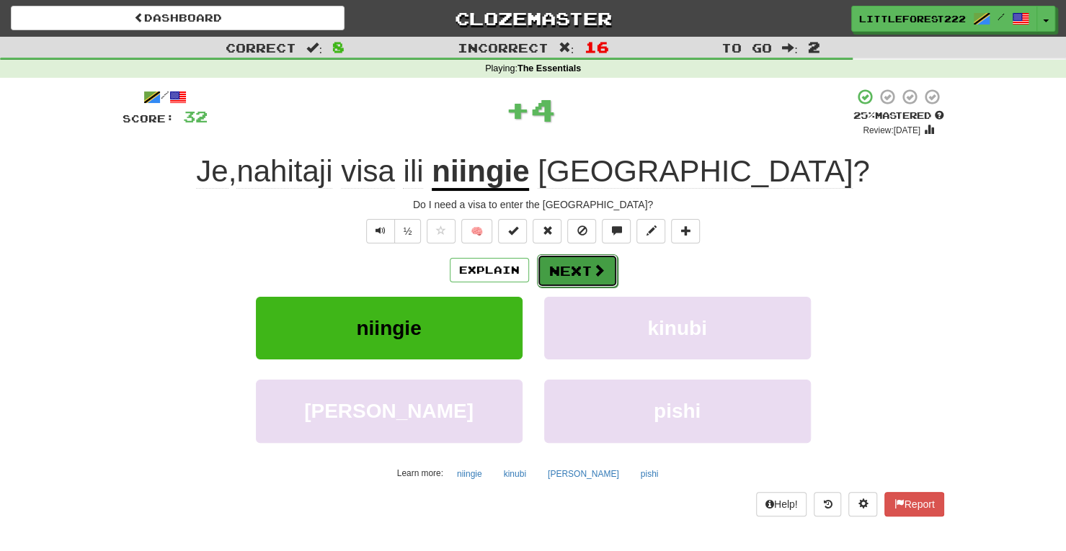
click at [585, 277] on button "Next" at bounding box center [577, 270] width 81 height 33
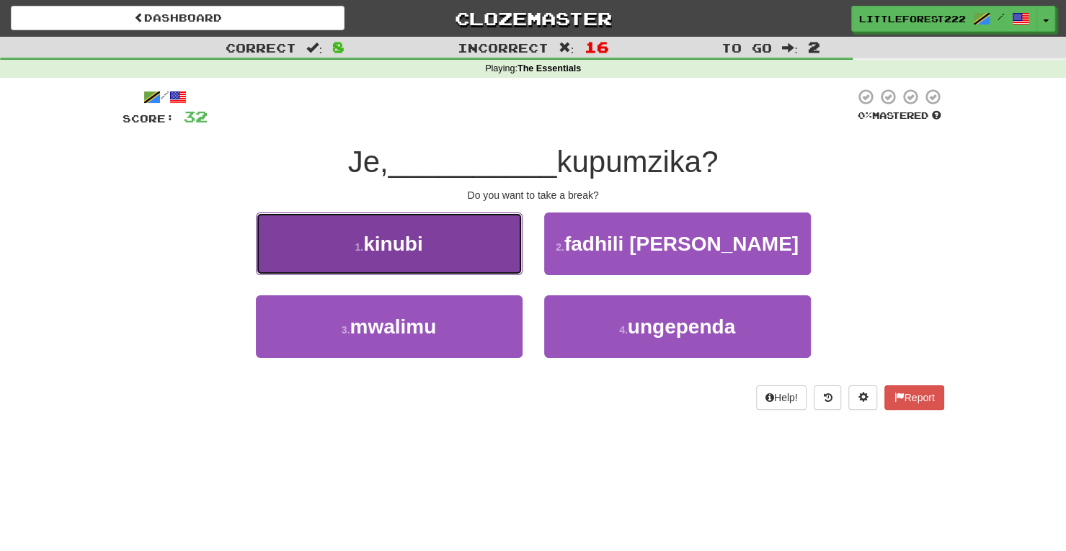
click at [492, 263] on button "1 . kinubi" at bounding box center [389, 244] width 267 height 63
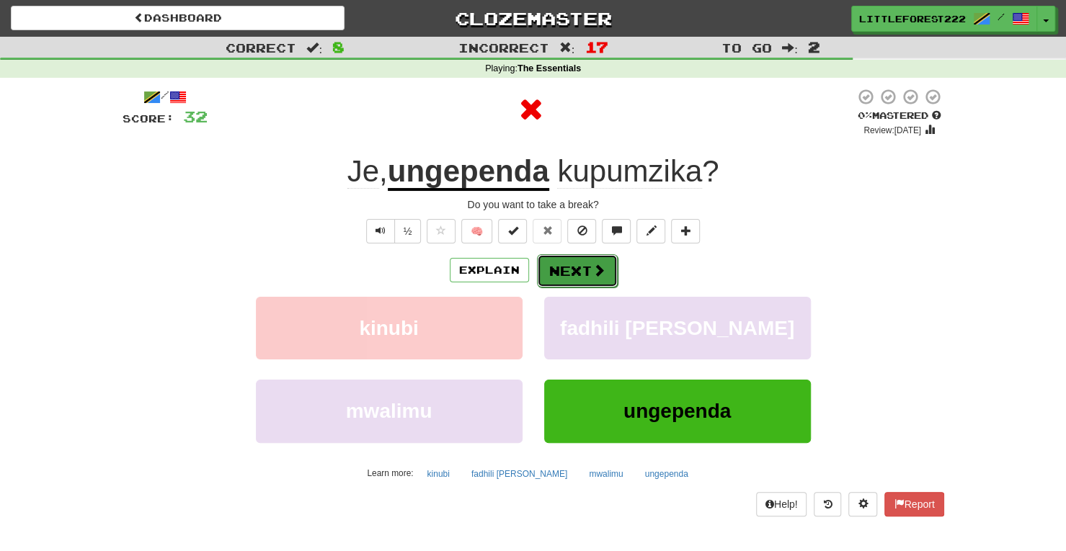
click at [570, 262] on button "Next" at bounding box center [577, 270] width 81 height 33
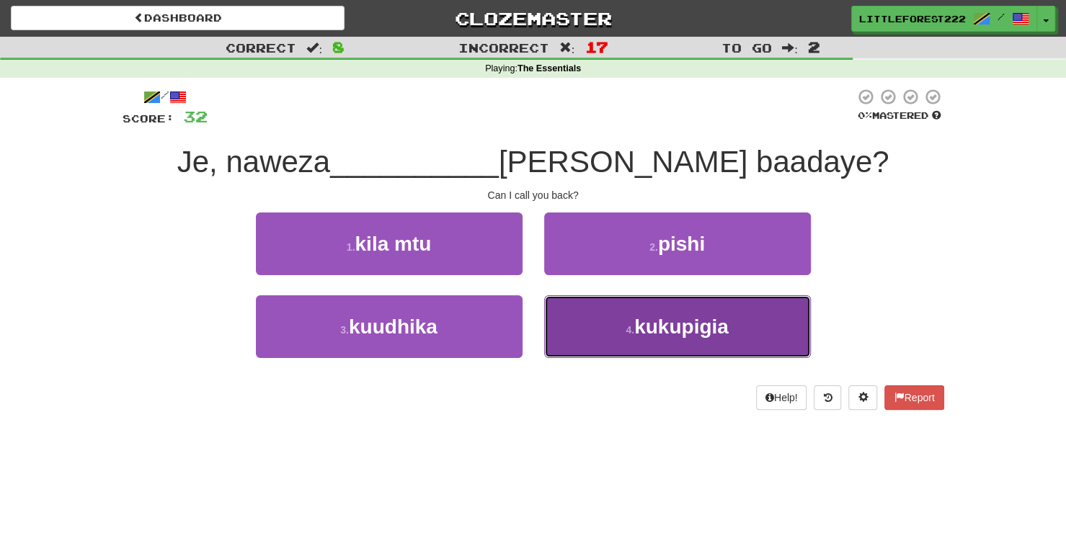
click at [567, 318] on button "4 . kukupigia" at bounding box center [677, 326] width 267 height 63
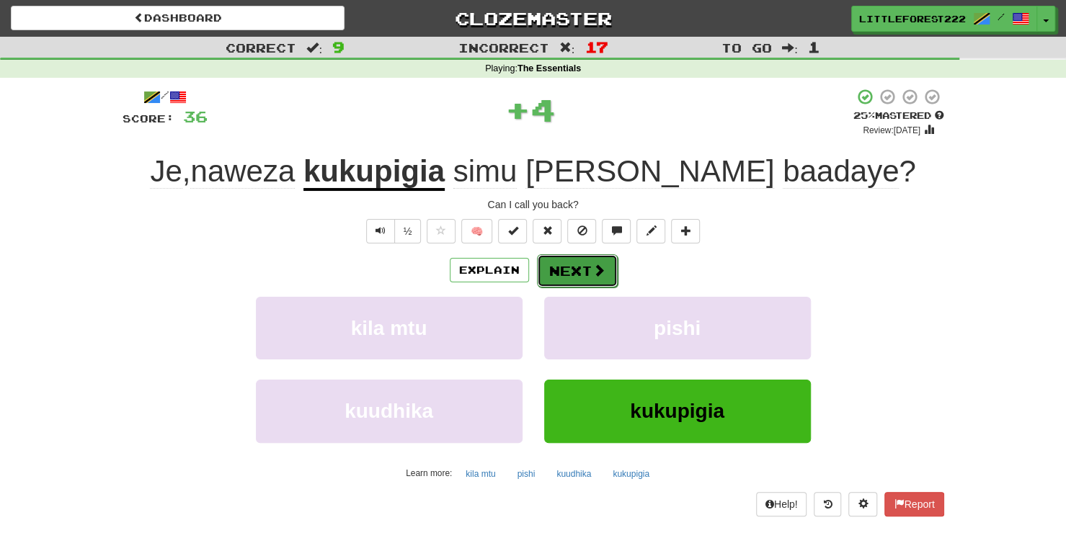
click at [566, 282] on button "Next" at bounding box center [577, 270] width 81 height 33
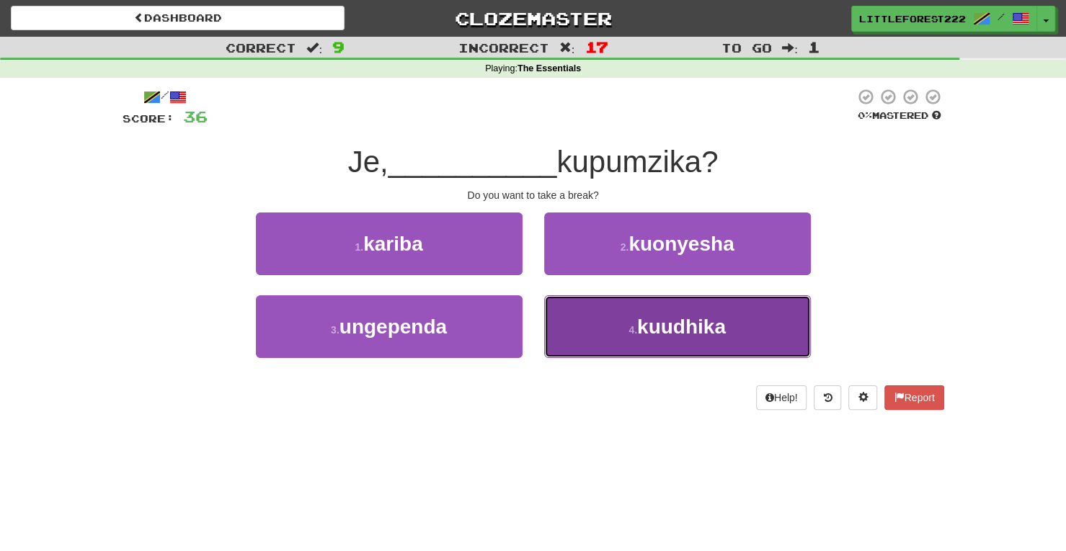
click at [572, 308] on button "4 . kuudhika" at bounding box center [677, 326] width 267 height 63
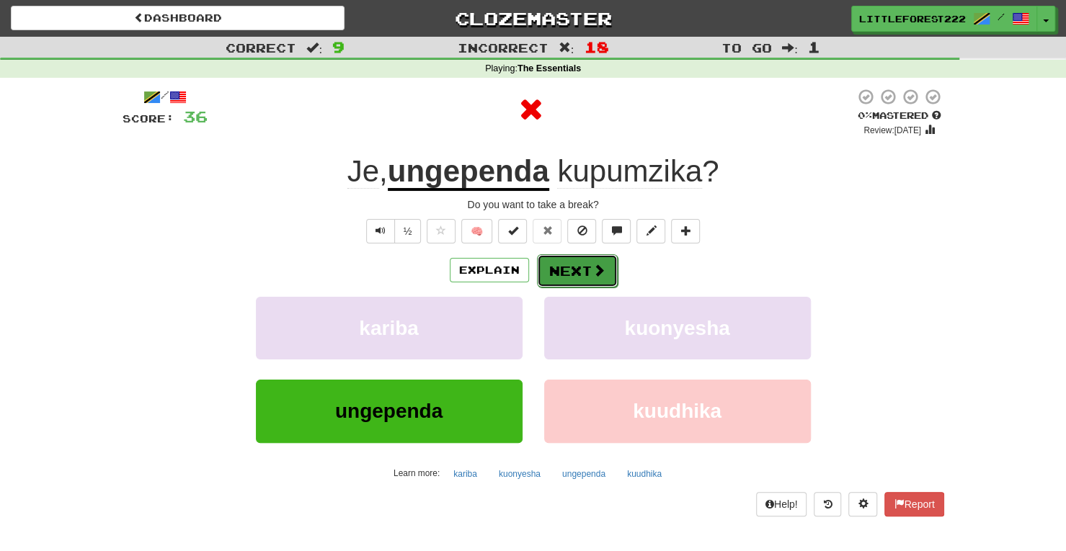
click at [561, 263] on button "Next" at bounding box center [577, 270] width 81 height 33
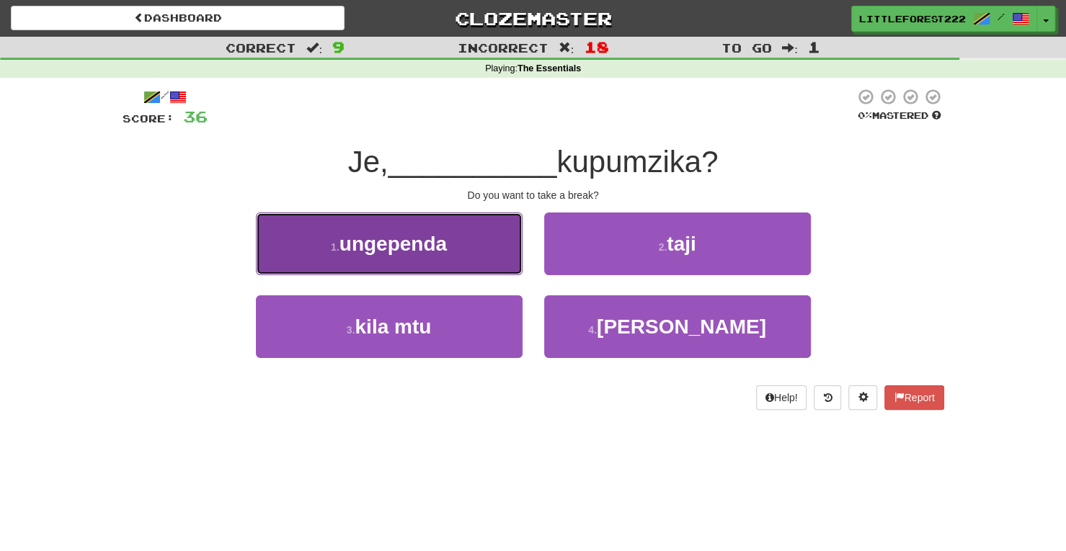
click at [486, 266] on button "1 . ungependa" at bounding box center [389, 244] width 267 height 63
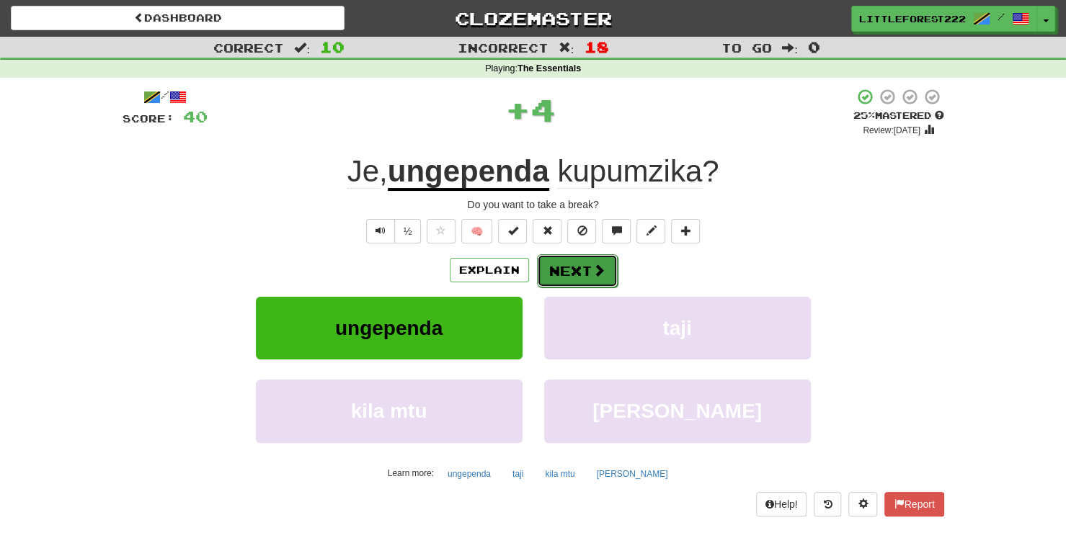
click at [581, 267] on button "Next" at bounding box center [577, 270] width 81 height 33
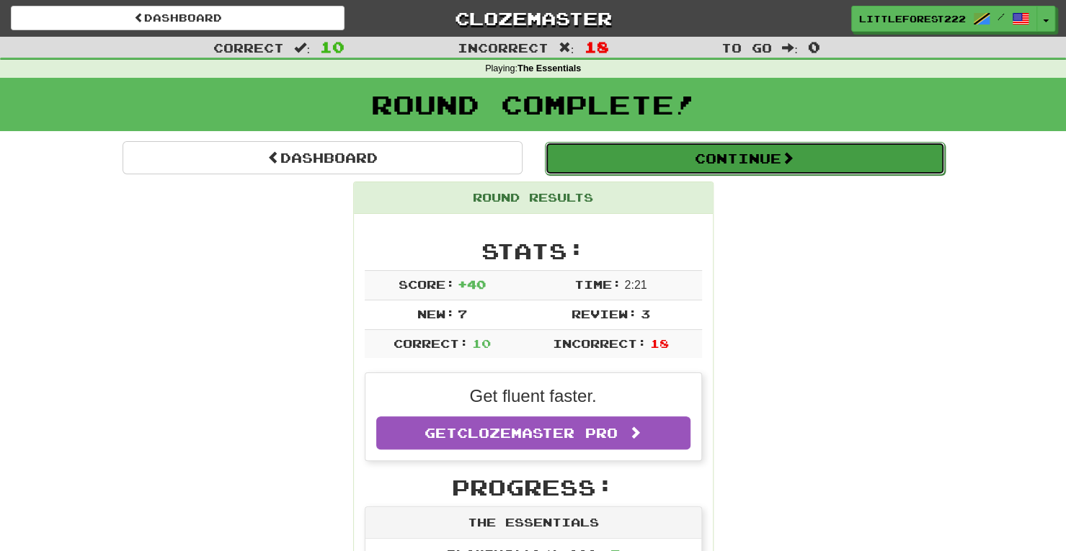
click at [597, 171] on button "Continue" at bounding box center [745, 158] width 400 height 33
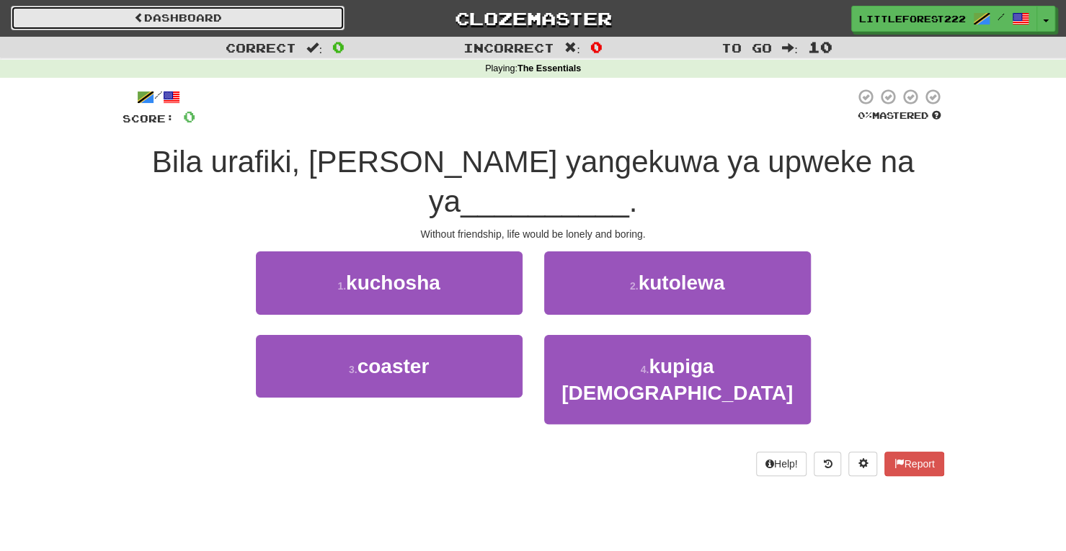
click at [303, 14] on link "Dashboard" at bounding box center [178, 18] width 334 height 24
